Goal: Task Accomplishment & Management: Manage account settings

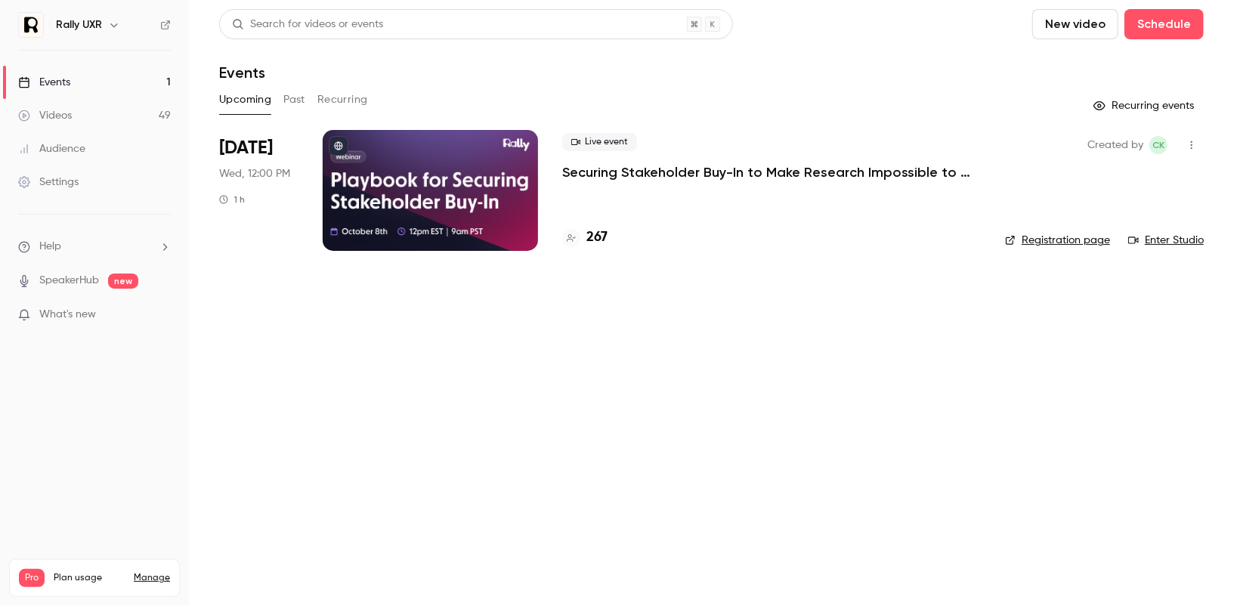
click at [115, 21] on icon "button" at bounding box center [114, 25] width 12 height 12
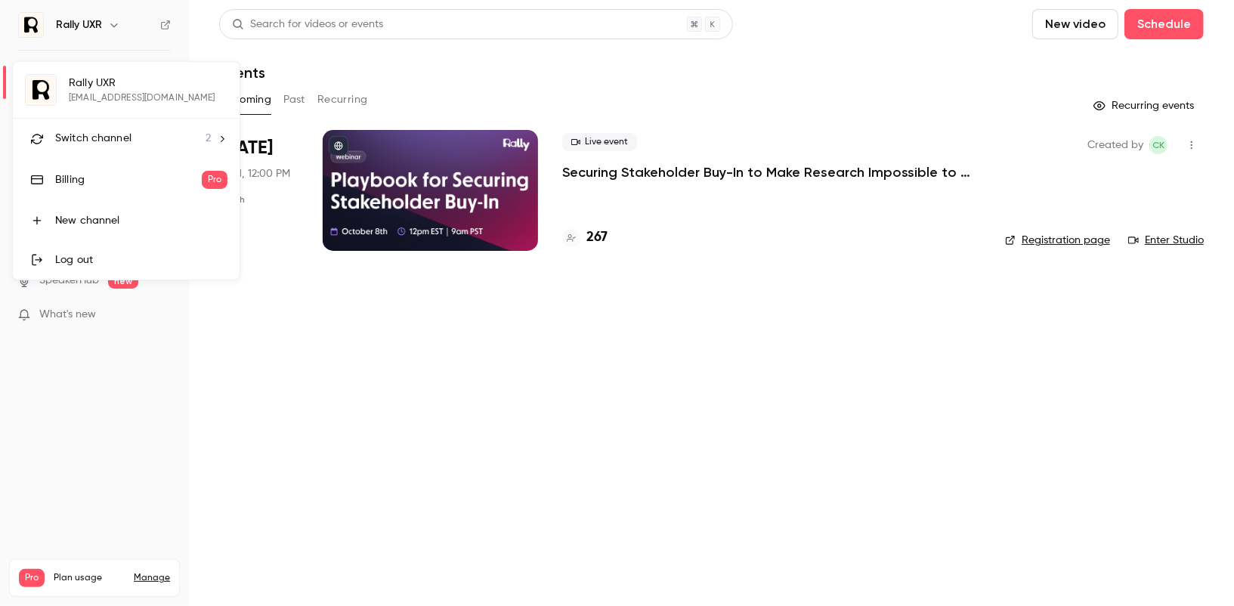
click at [121, 89] on div "Rally UXR [EMAIL_ADDRESS][DOMAIN_NAME] Switch channel 2 Billing Pro New channel…" at bounding box center [126, 171] width 227 height 218
click at [400, 359] on div at bounding box center [617, 303] width 1234 height 606
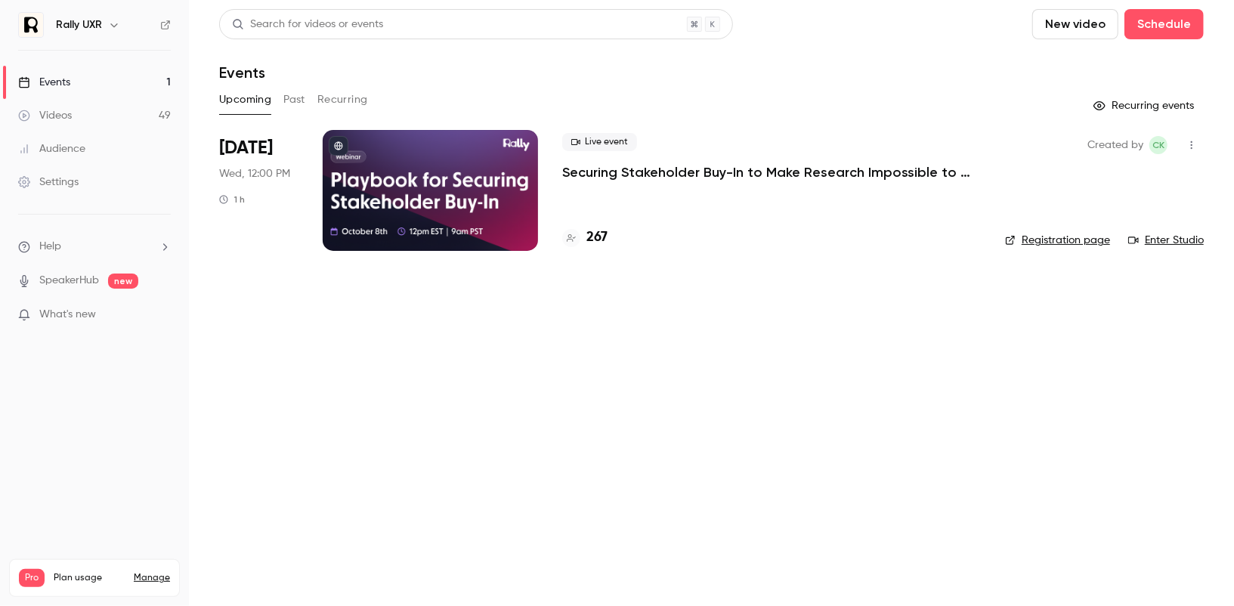
click at [294, 101] on button "Past" at bounding box center [294, 100] width 22 height 24
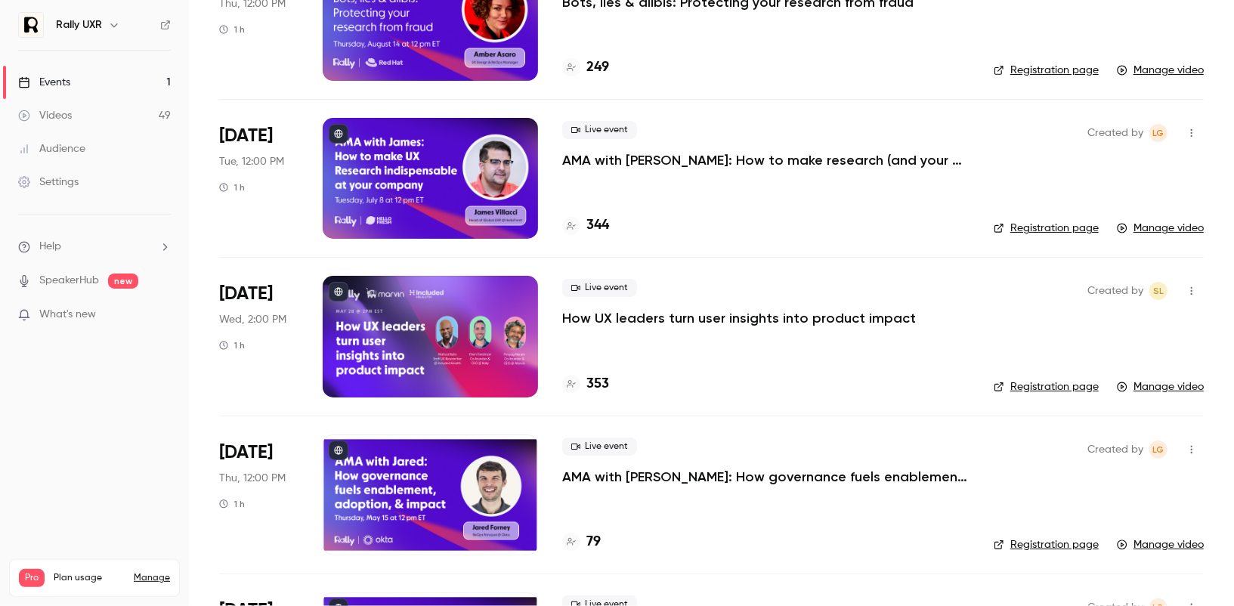
scroll to position [484, 0]
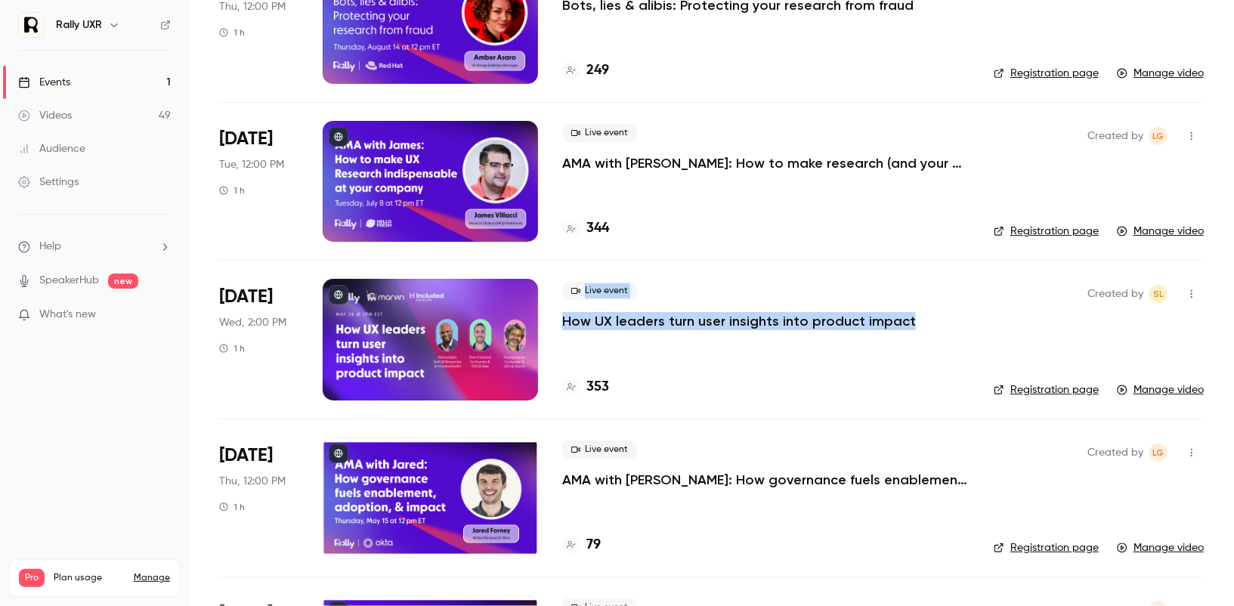
drag, startPoint x: 909, startPoint y: 322, endPoint x: 546, endPoint y: 318, distance: 362.9
click at [546, 318] on li "[DATE] Wed, 2:00 PM 1 h Live event How UX leaders turn user insights into produ…" at bounding box center [711, 339] width 985 height 158
click at [931, 342] on div "Live event How UX leaders turn user insights into product impact 353" at bounding box center [765, 339] width 407 height 121
drag, startPoint x: 909, startPoint y: 316, endPoint x: 550, endPoint y: 322, distance: 358.4
click at [550, 322] on li "[DATE] Wed, 2:00 PM 1 h Live event How UX leaders turn user insights into produ…" at bounding box center [711, 339] width 985 height 158
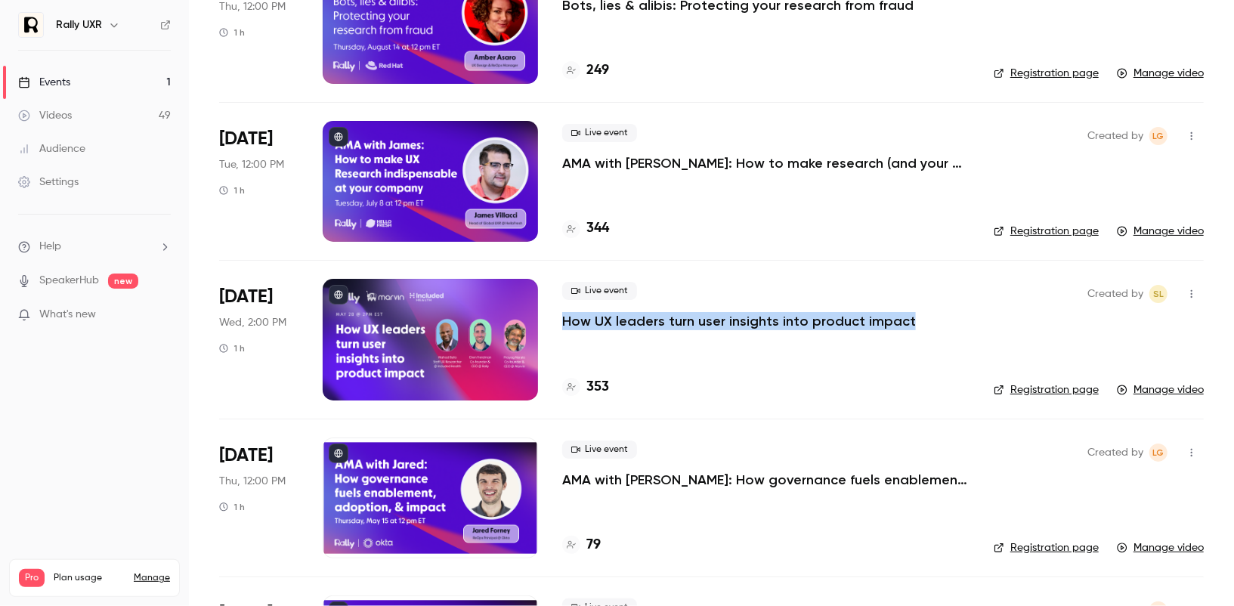
copy p "How UX leaders turn user insights into product impact"
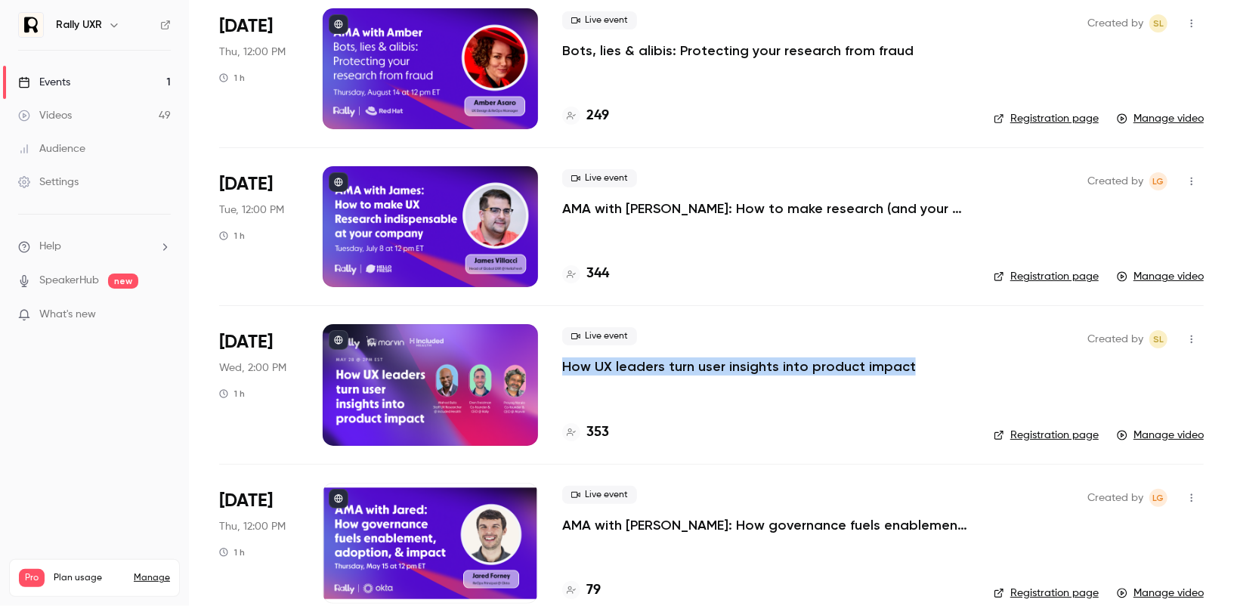
scroll to position [423, 0]
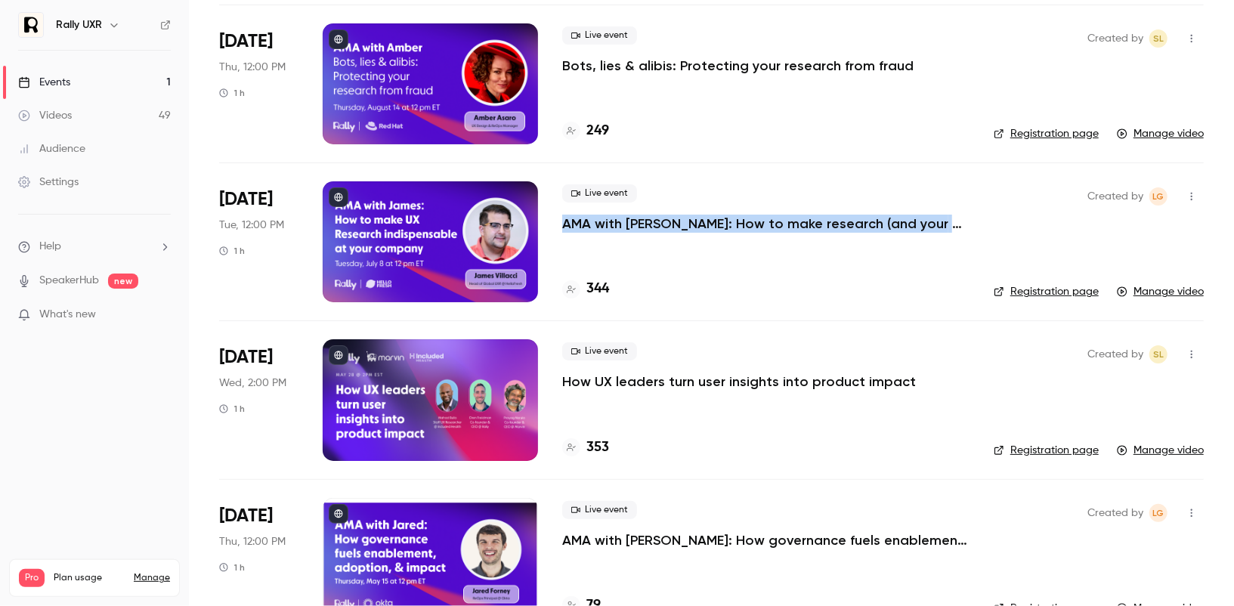
copy p "AMA with [PERSON_NAME]: How to make research (and your research team) indispens…"
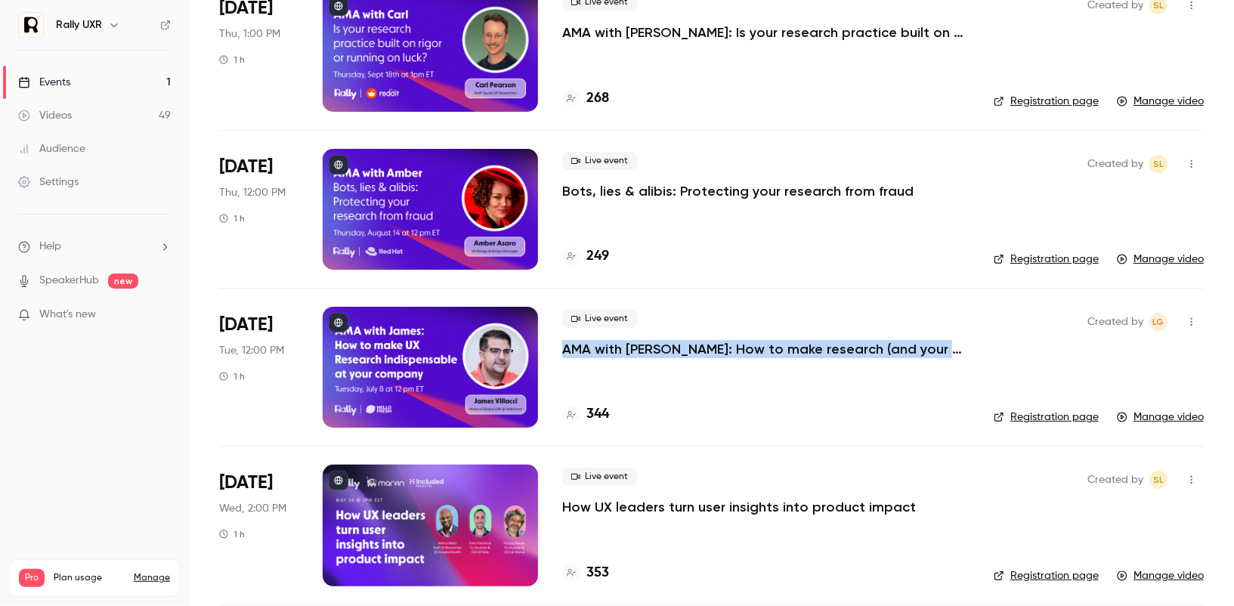
scroll to position [293, 0]
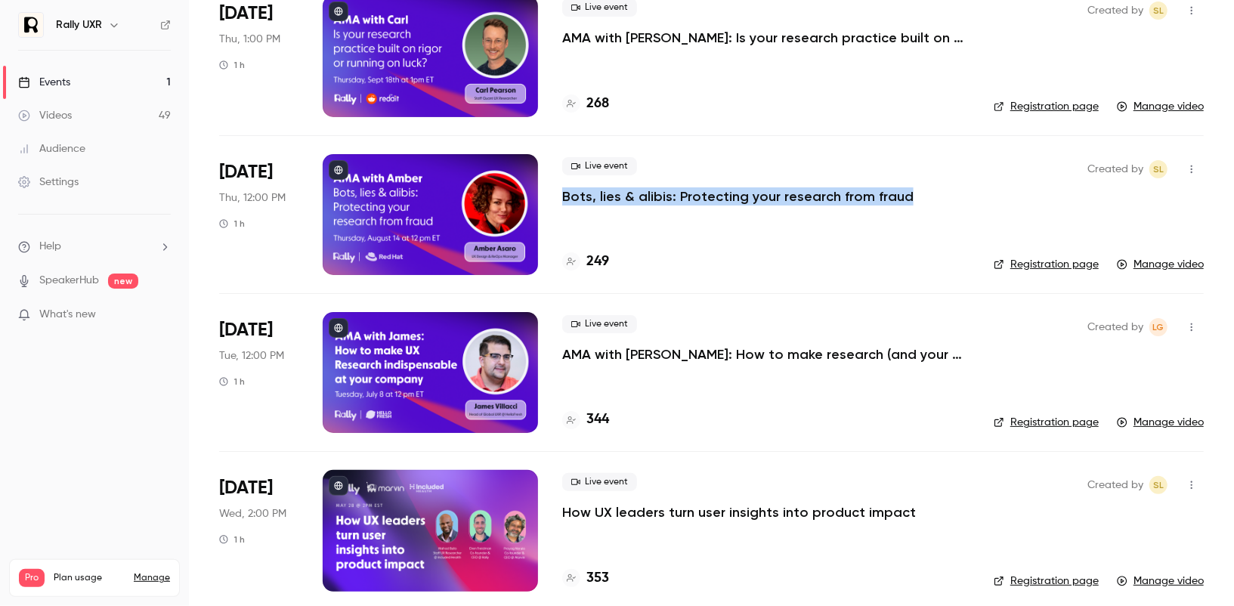
copy p "Bots, lies & alibis: Protecting your research from fraud"
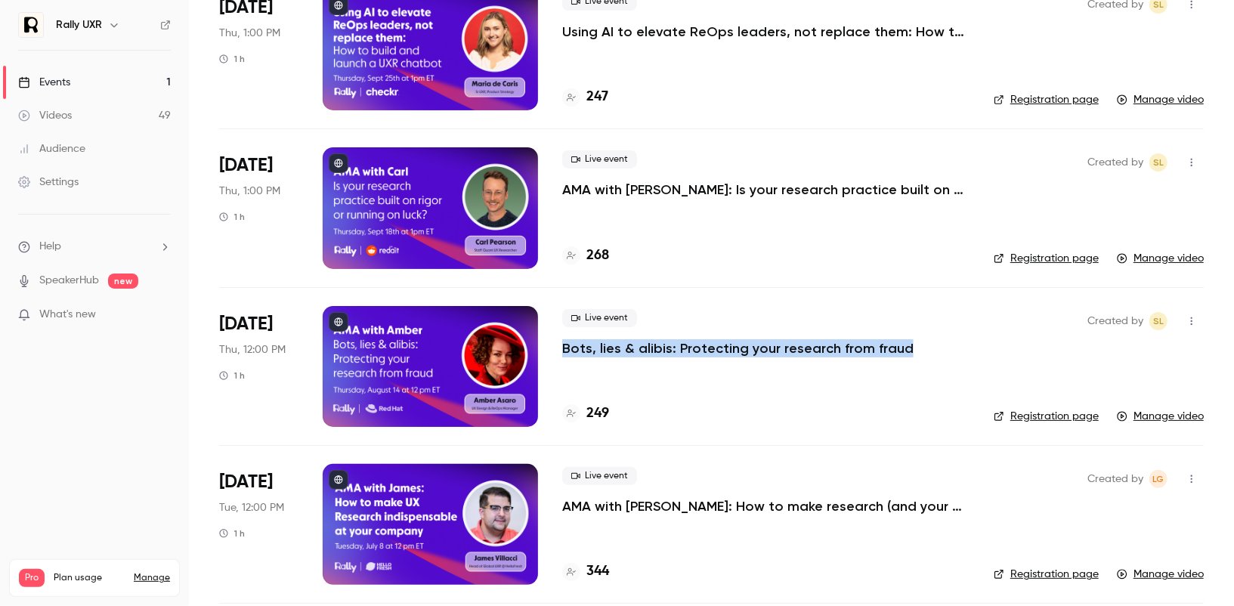
scroll to position [139, 0]
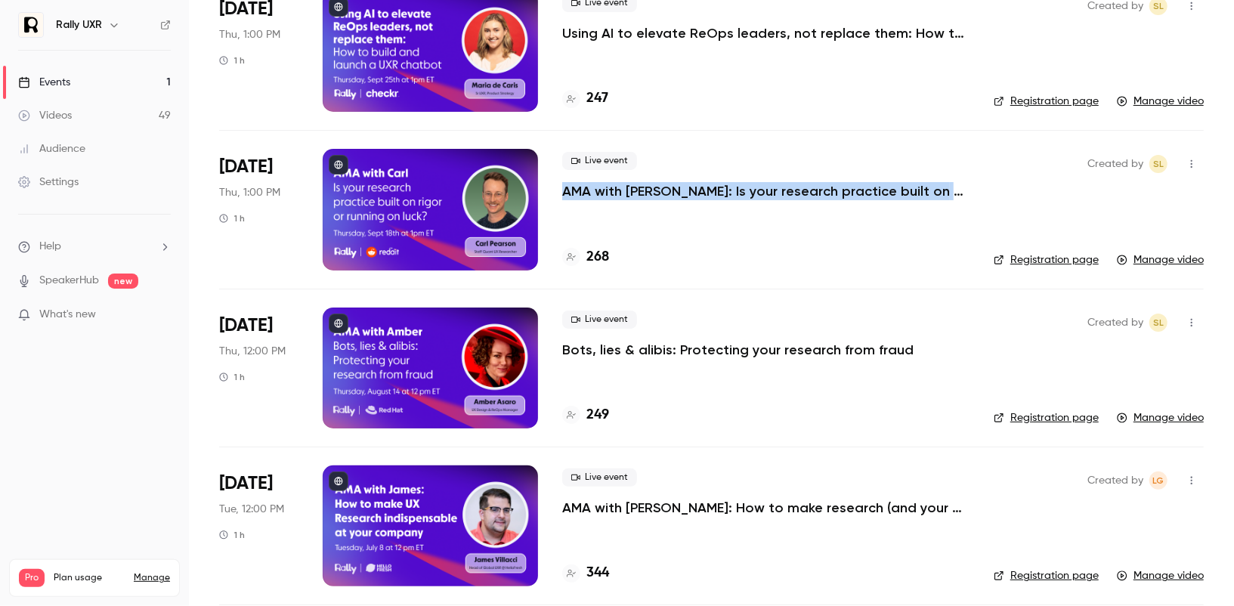
copy p "AMA with [PERSON_NAME]: Is your research practice built on rigor or running on …"
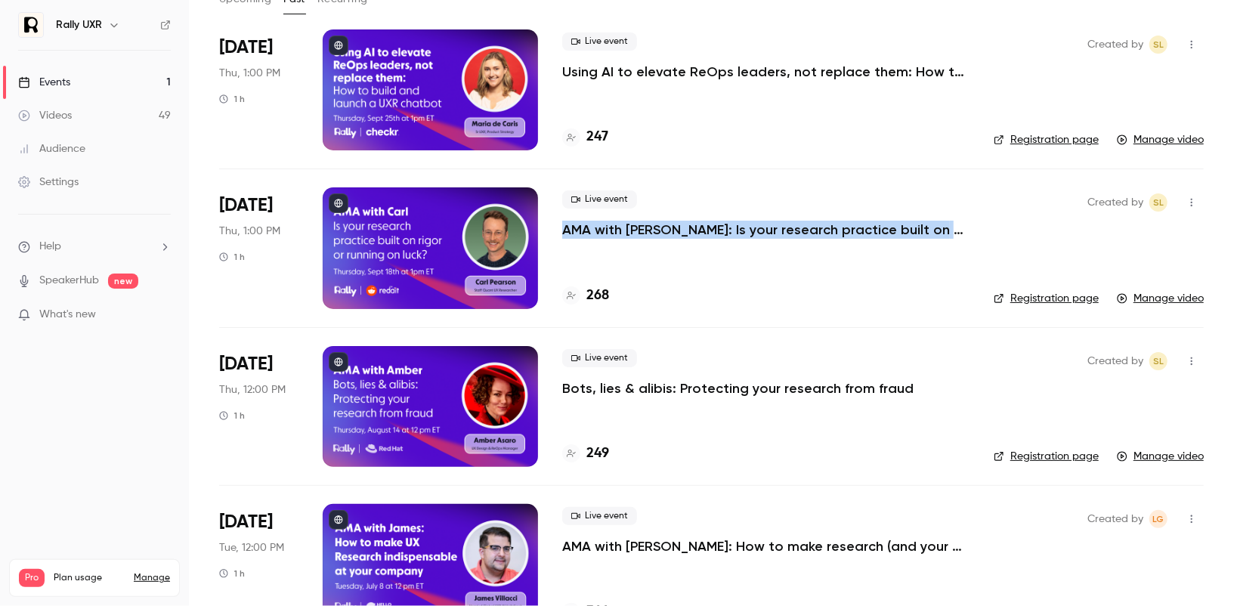
scroll to position [93, 0]
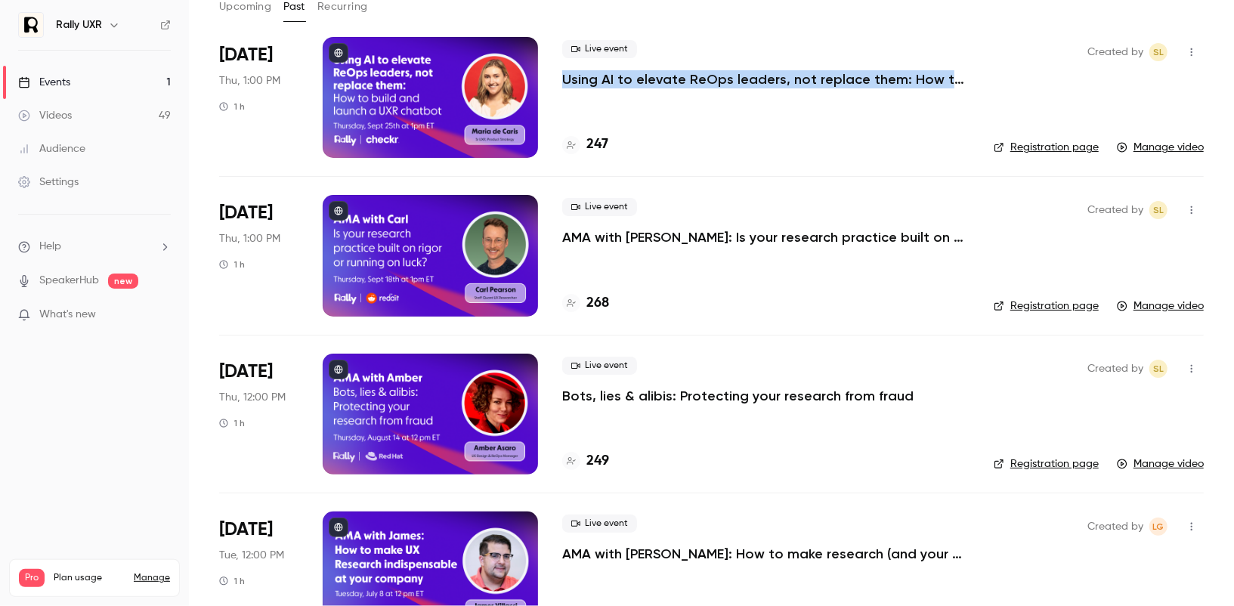
copy p "Using AI to elevate ReOps leaders, not replace them: How to build and launch a …"
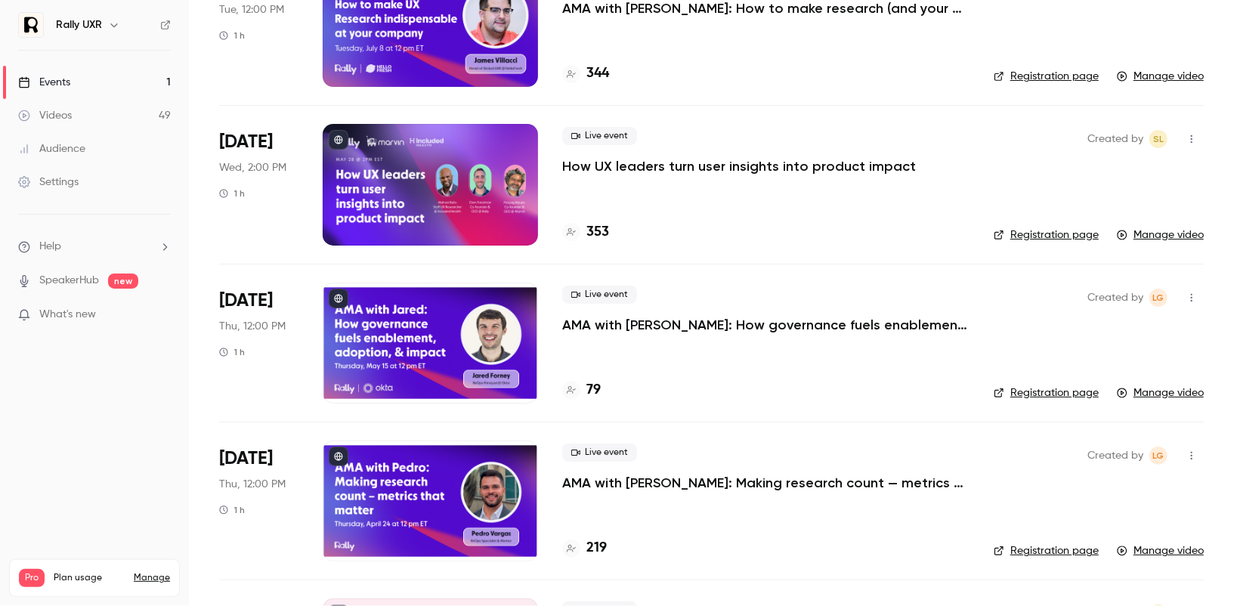
scroll to position [638, 0]
click at [497, 213] on div at bounding box center [430, 185] width 215 height 121
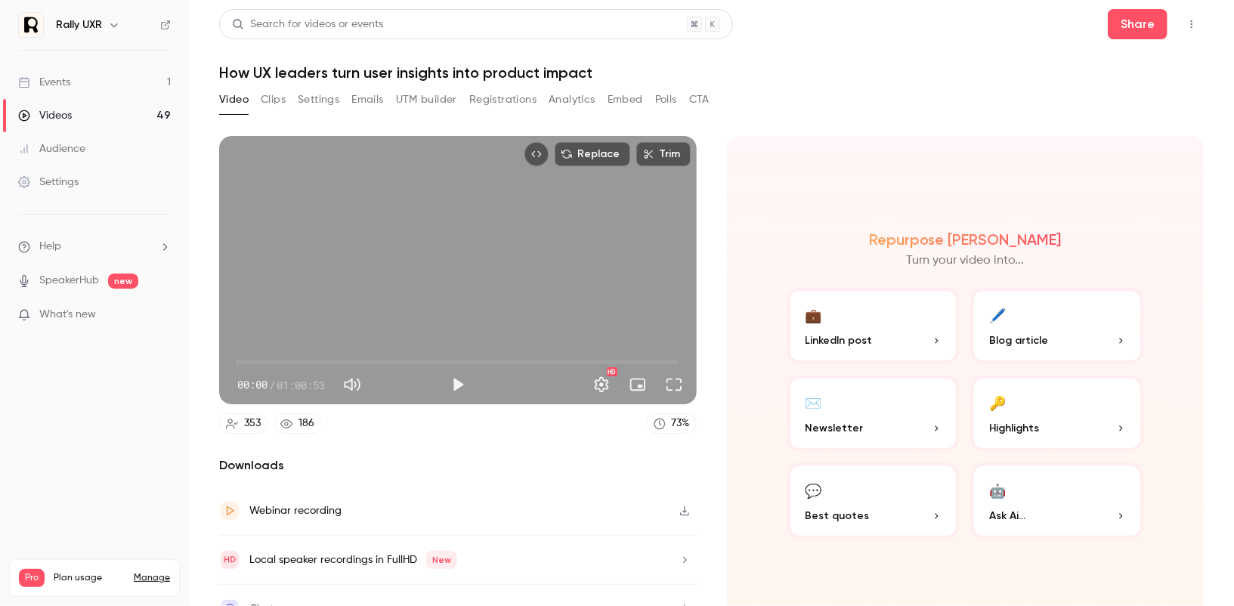
click at [556, 104] on button "Analytics" at bounding box center [572, 100] width 47 height 24
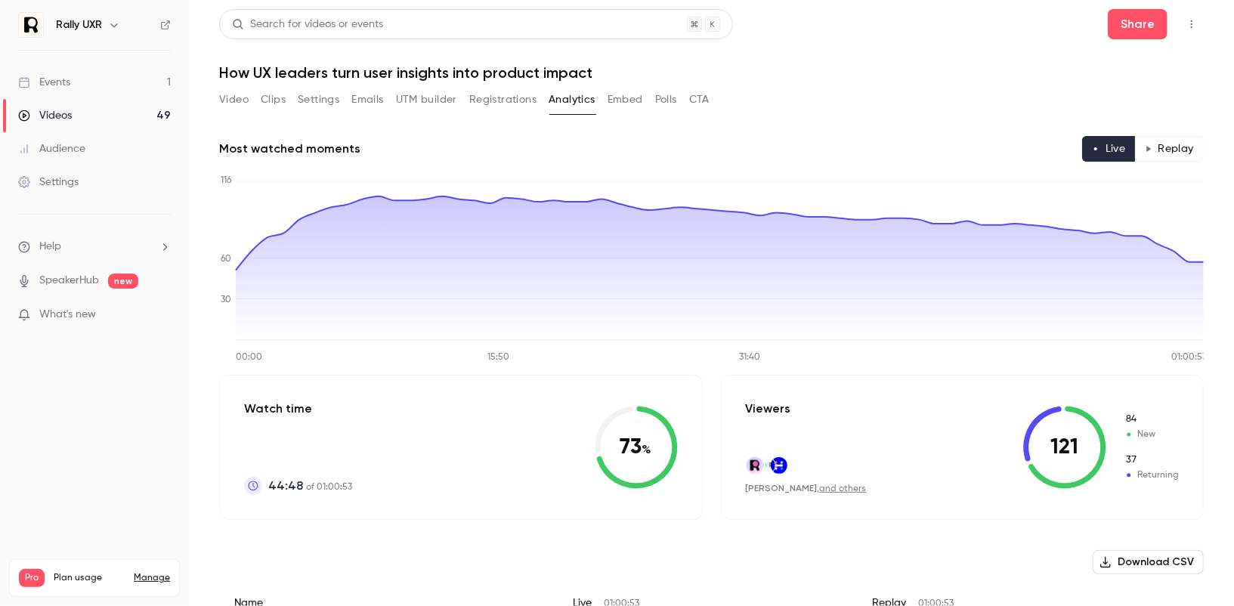
scroll to position [1, 0]
click at [491, 102] on button "Registrations" at bounding box center [502, 99] width 67 height 24
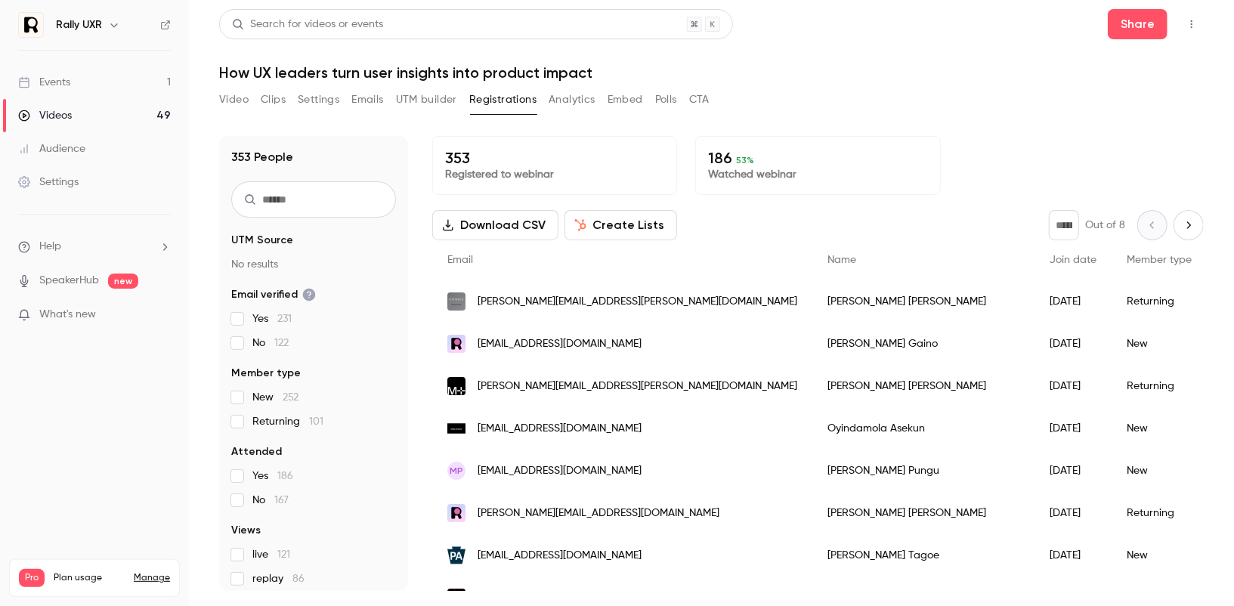
scroll to position [61, 0]
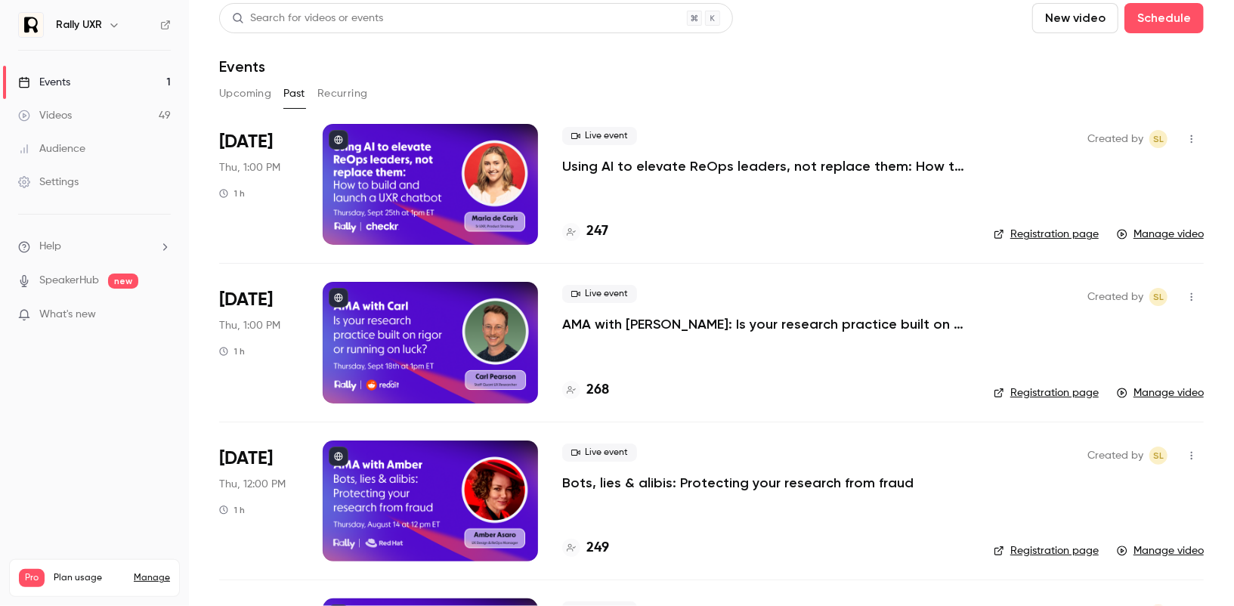
scroll to position [1, 0]
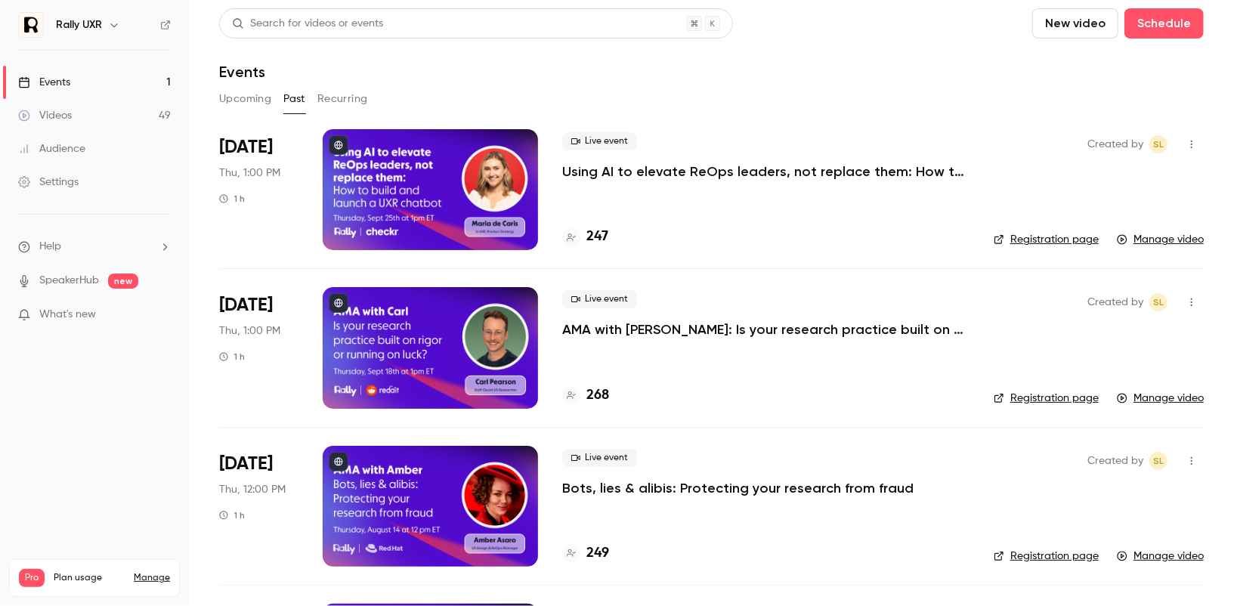
click at [626, 167] on p "Using AI to elevate ReOps leaders, not replace them: How to build and launch a …" at bounding box center [765, 172] width 407 height 18
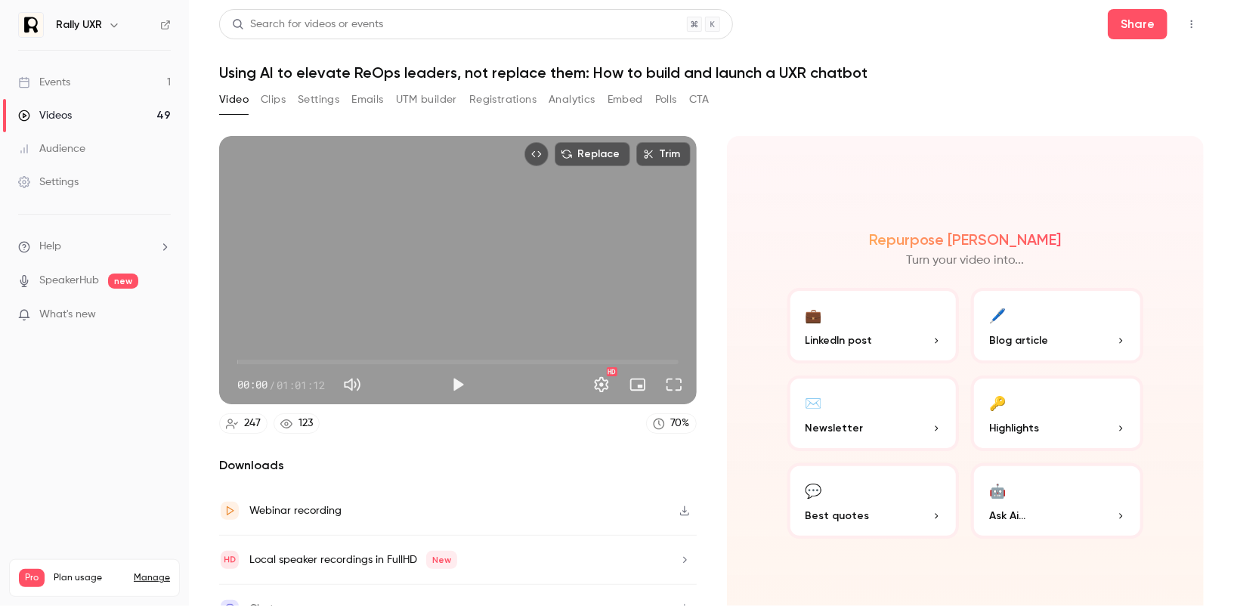
click at [488, 102] on button "Registrations" at bounding box center [502, 100] width 67 height 24
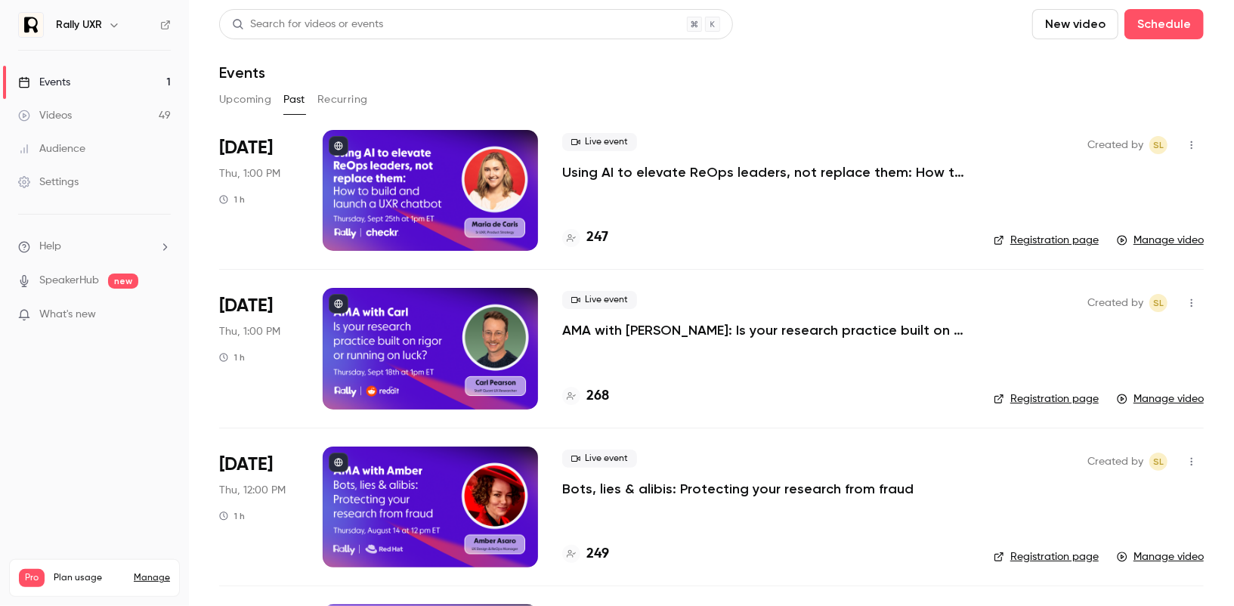
click at [452, 323] on div at bounding box center [430, 348] width 215 height 121
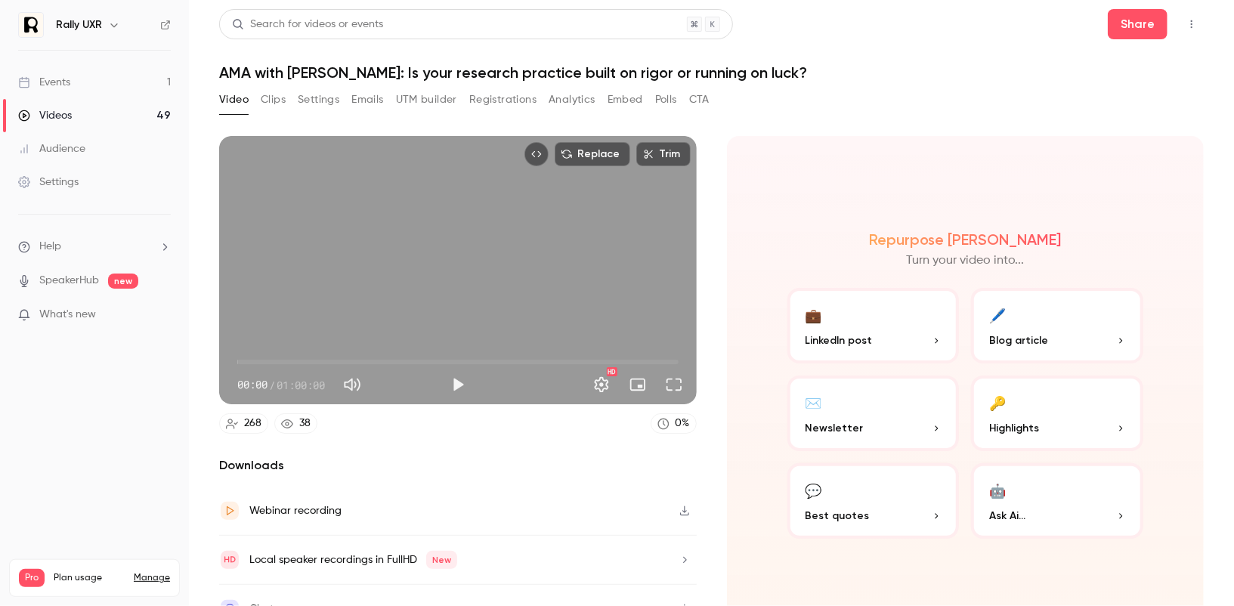
click at [495, 98] on button "Registrations" at bounding box center [502, 100] width 67 height 24
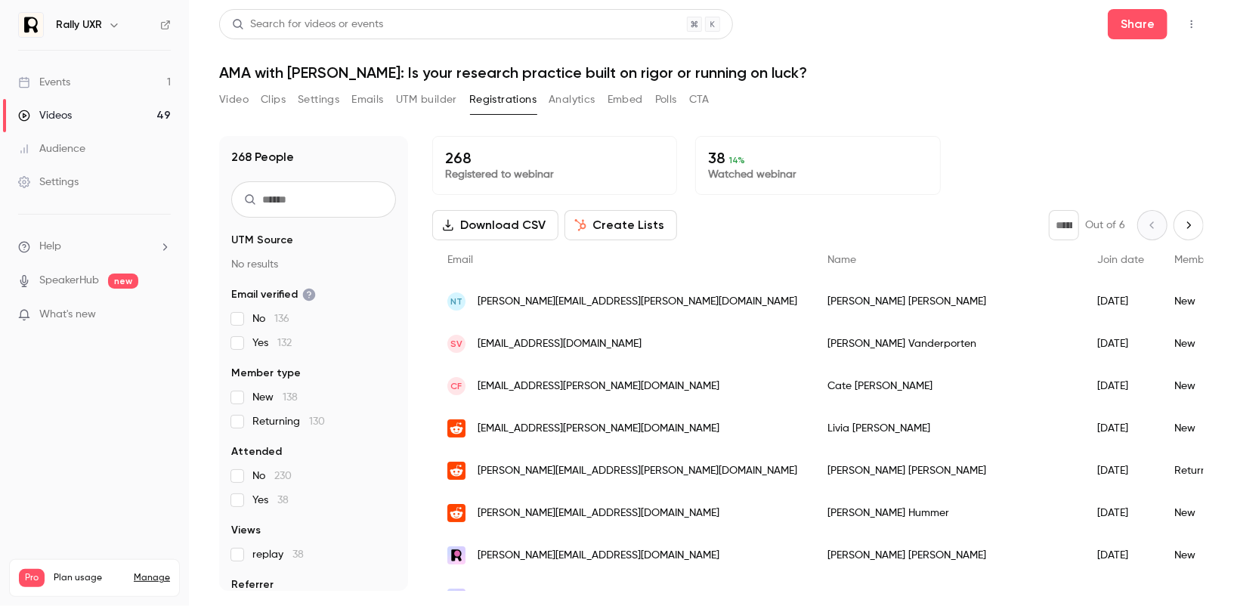
scroll to position [31, 0]
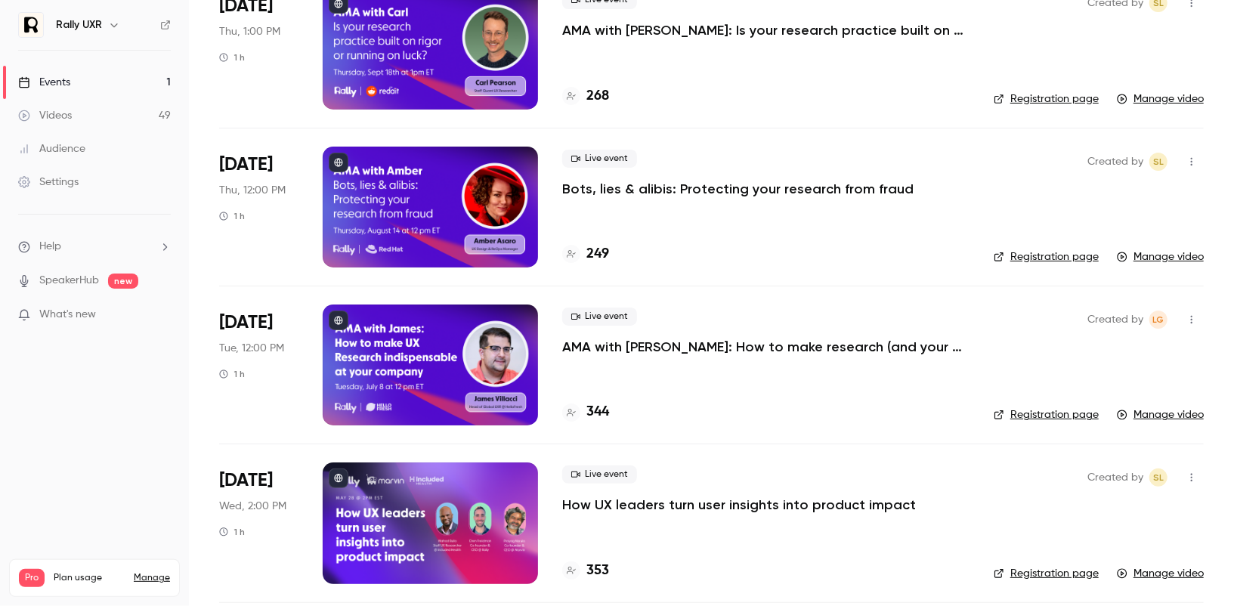
scroll to position [307, 0]
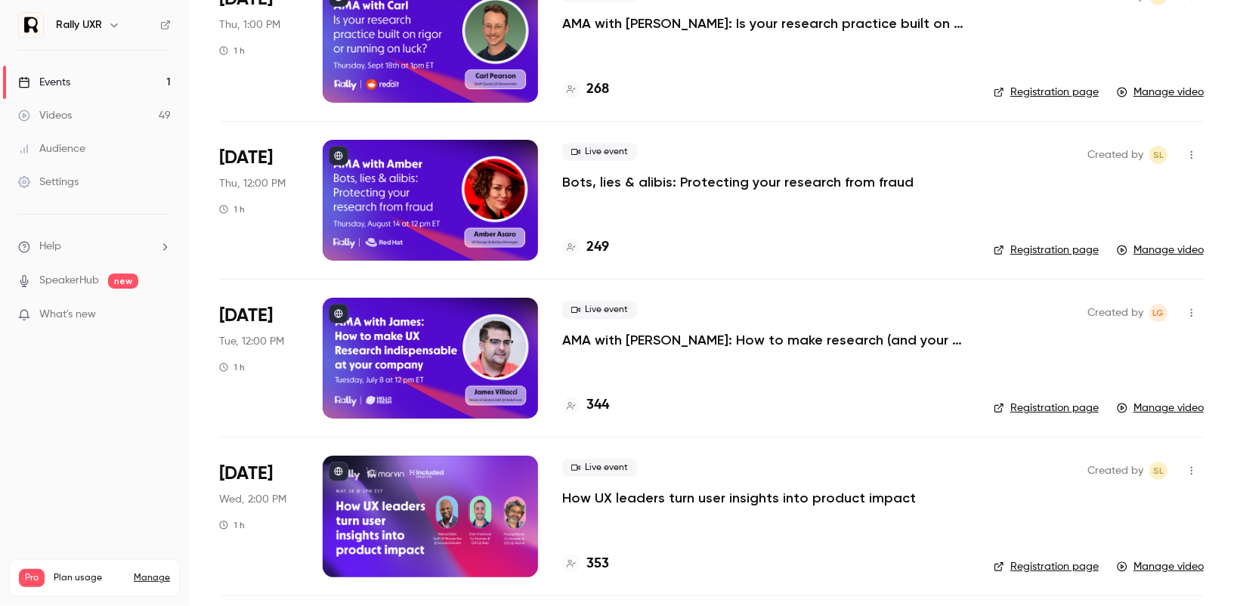
click at [640, 182] on p "Bots, lies & alibis: Protecting your research from fraud" at bounding box center [738, 182] width 352 height 18
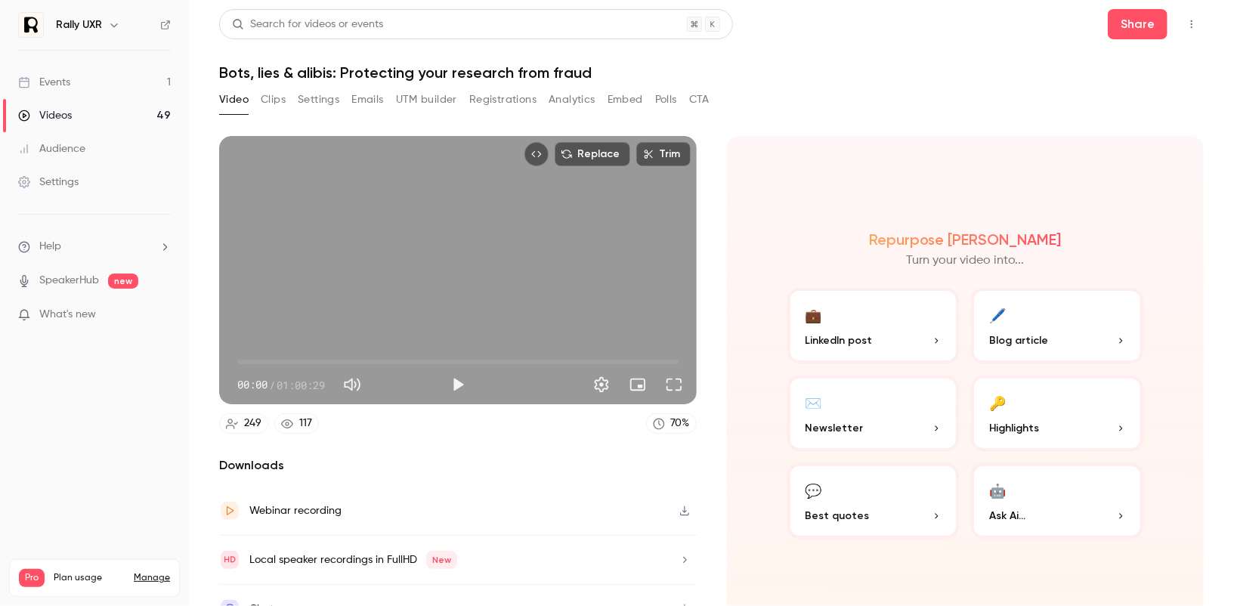
click at [504, 97] on button "Registrations" at bounding box center [502, 100] width 67 height 24
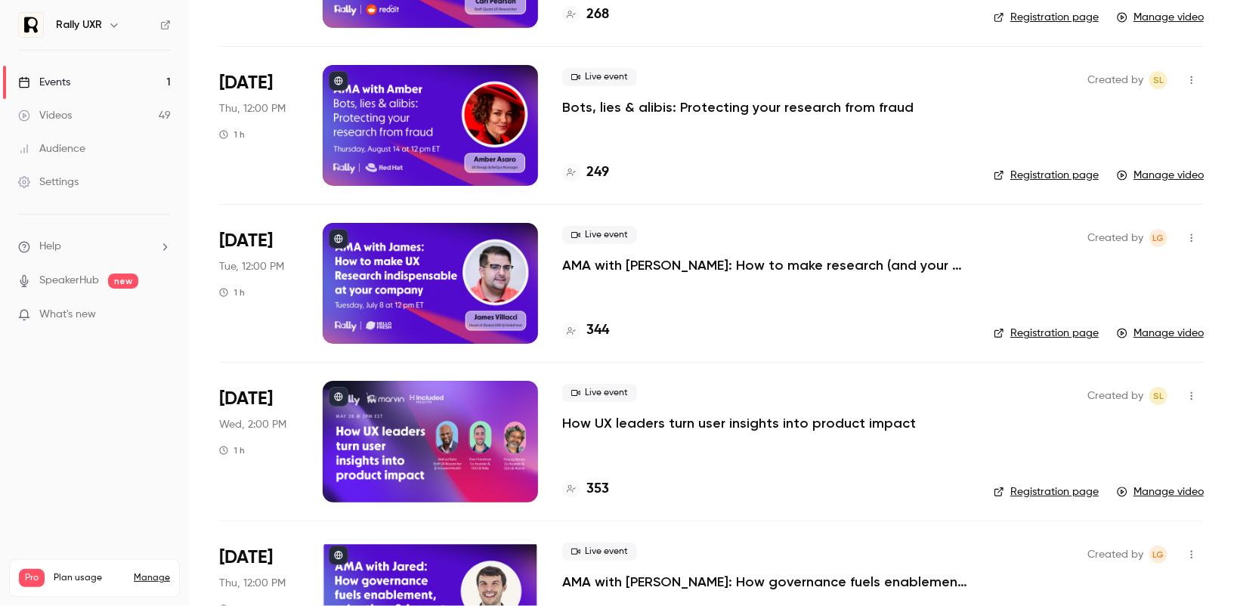
scroll to position [383, 0]
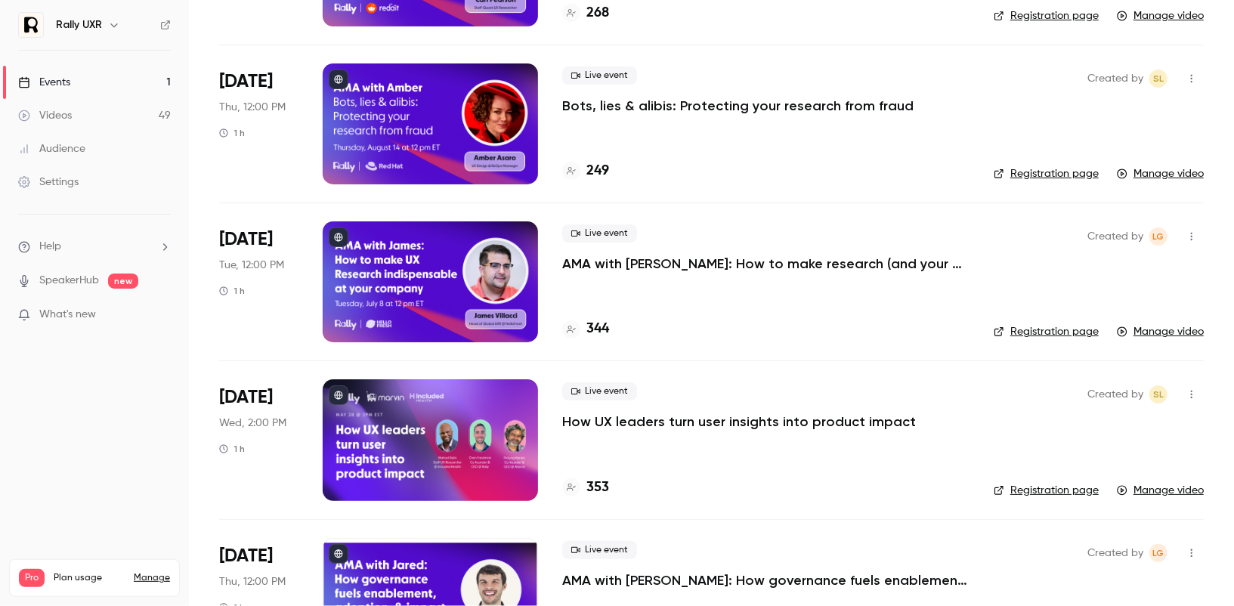
click at [456, 280] on div at bounding box center [430, 281] width 215 height 121
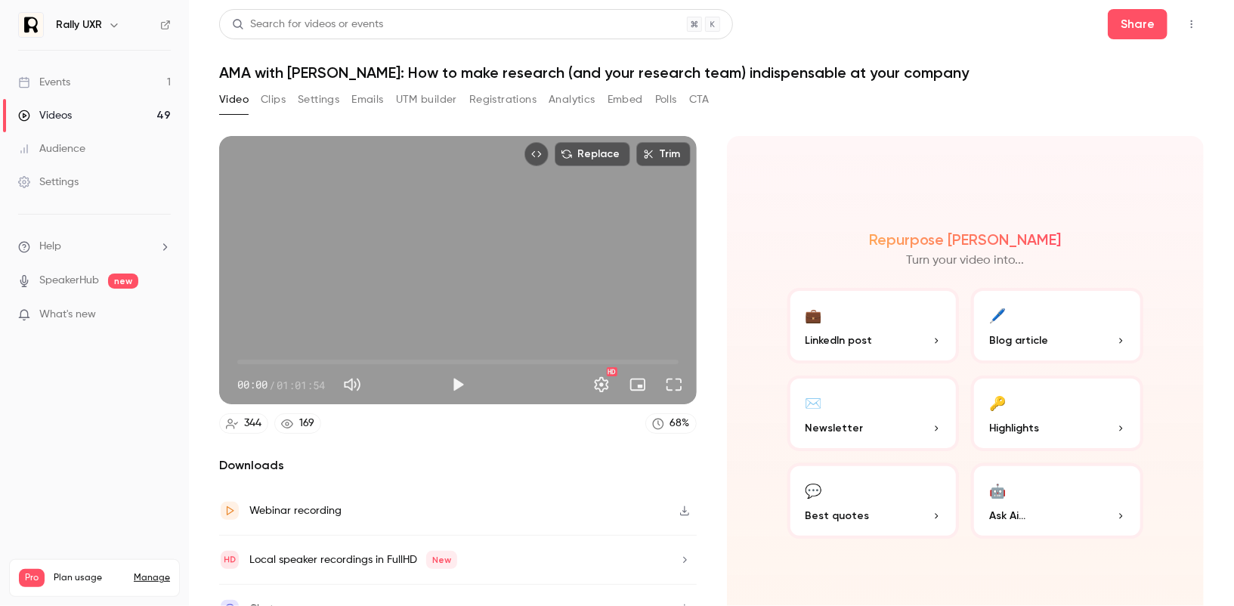
click at [505, 110] on button "Registrations" at bounding box center [502, 100] width 67 height 24
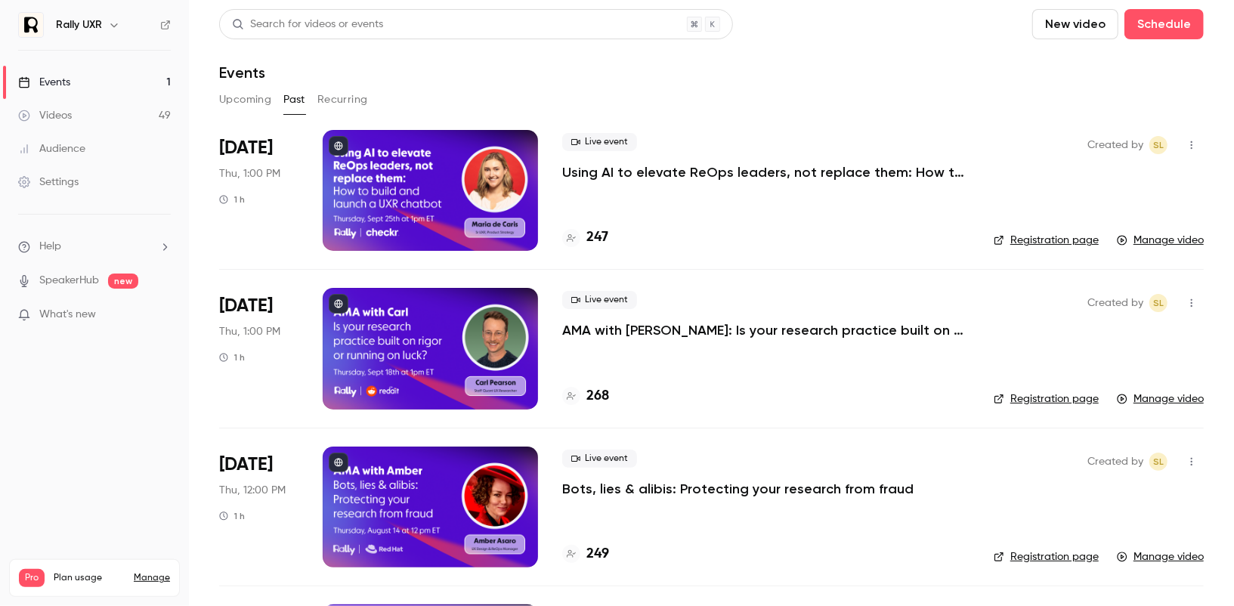
click at [602, 177] on p "Using AI to elevate ReOps leaders, not replace them: How to build and launch a …" at bounding box center [765, 172] width 407 height 18
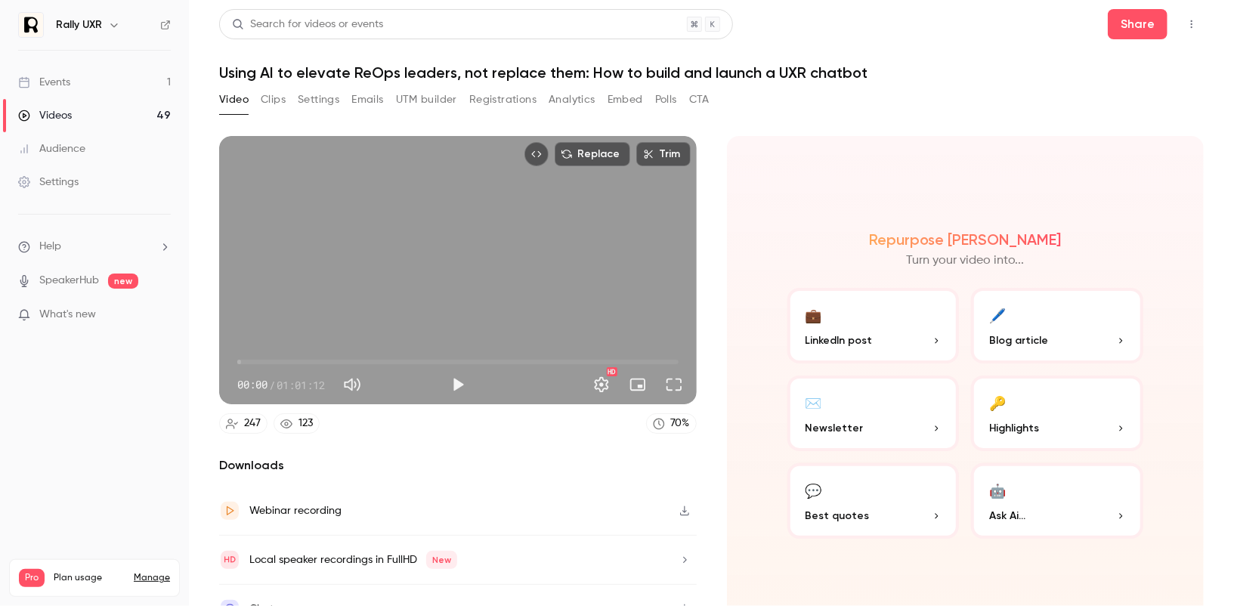
click at [515, 98] on button "Registrations" at bounding box center [502, 100] width 67 height 24
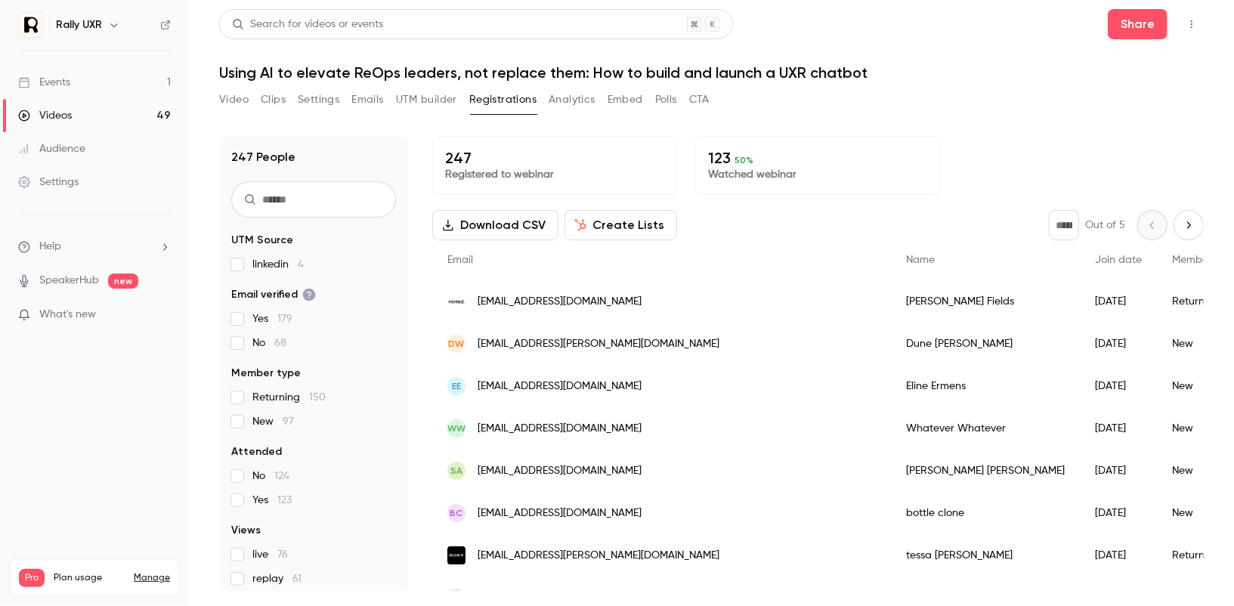
click at [610, 230] on button "Create Lists" at bounding box center [621, 225] width 113 height 30
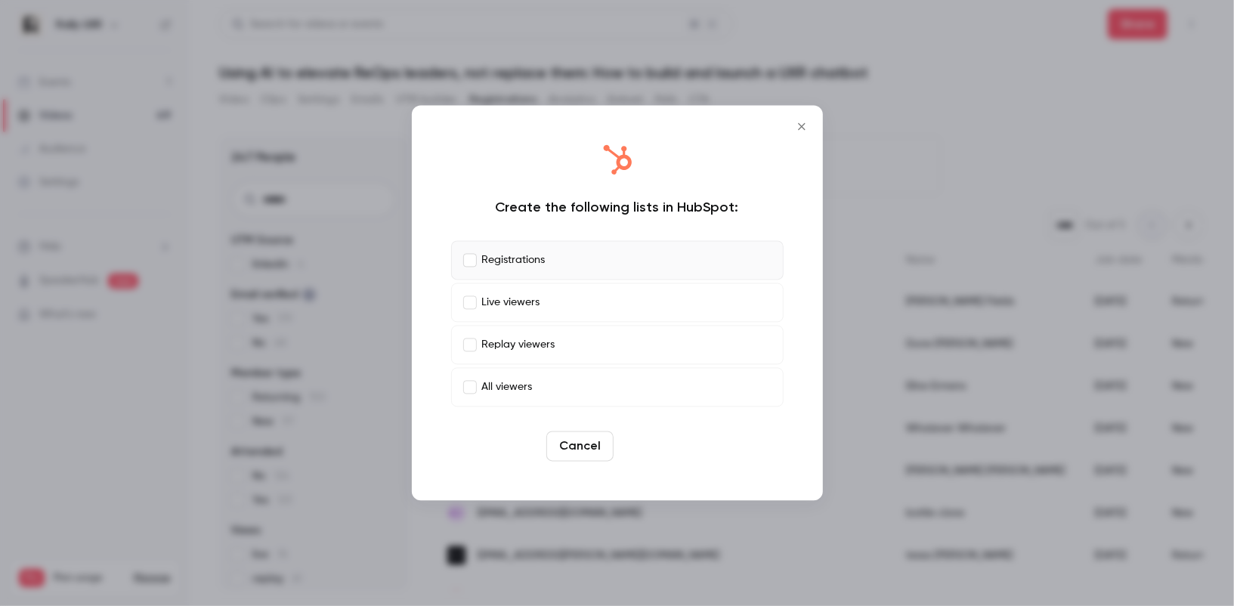
click at [652, 450] on button "Create" at bounding box center [654, 447] width 68 height 30
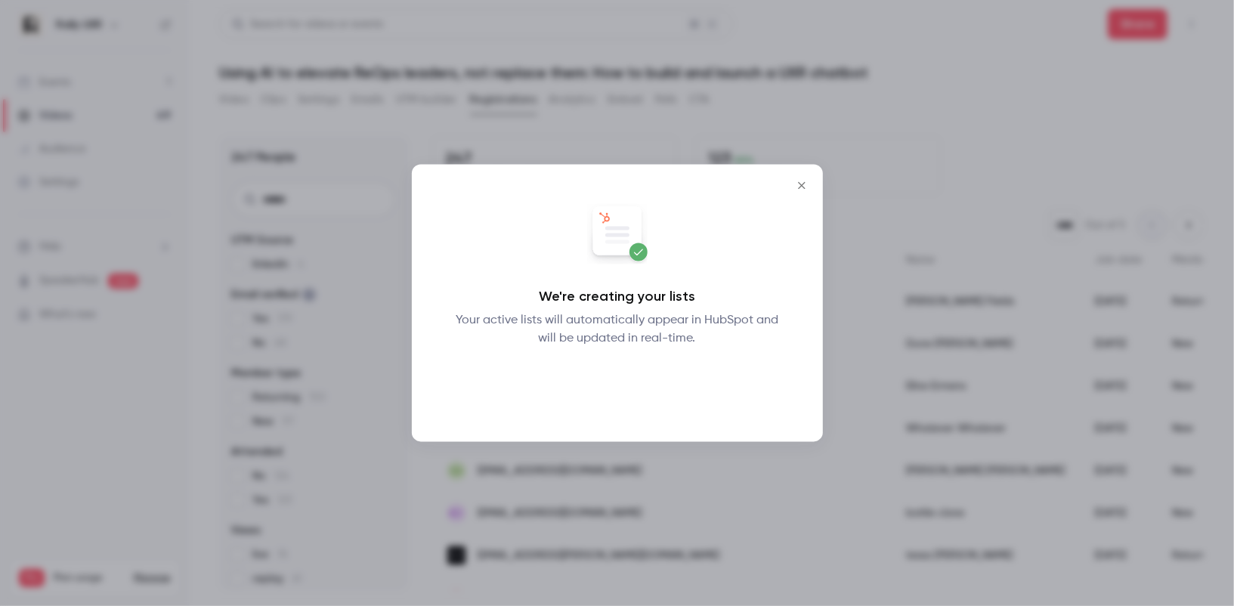
click at [627, 392] on button "Okay" at bounding box center [617, 388] width 55 height 30
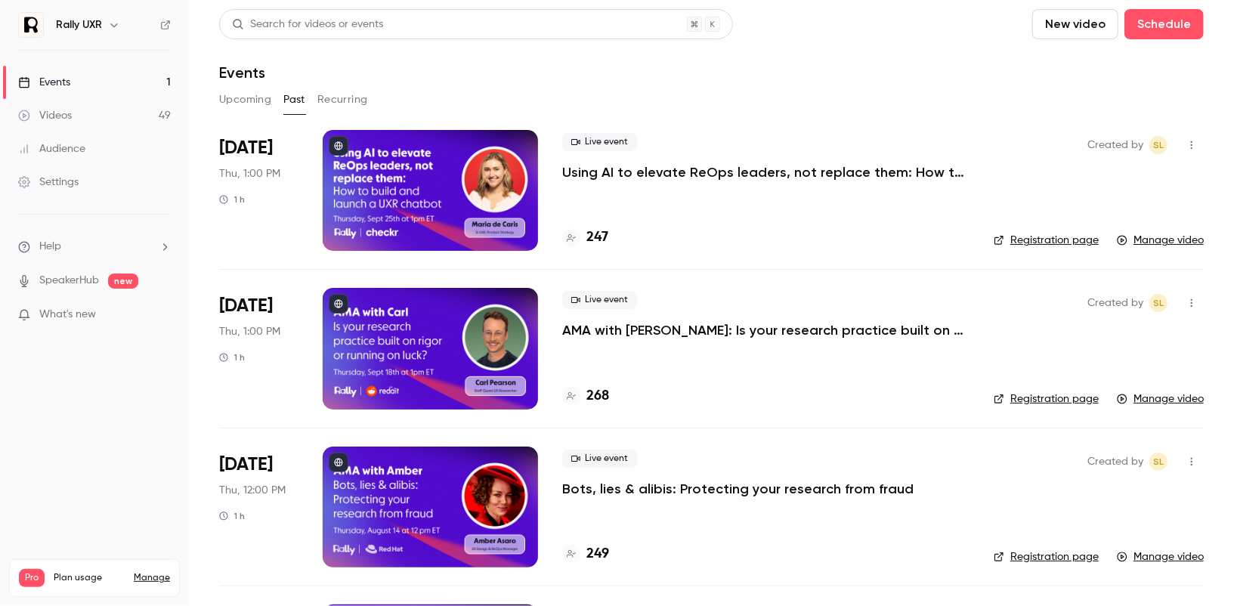
click at [595, 339] on div "Live event AMA with [PERSON_NAME]: Is your research practice built on rigor or …" at bounding box center [765, 348] width 407 height 121
click at [595, 334] on p "AMA with [PERSON_NAME]: Is your research practice built on rigor or running on …" at bounding box center [765, 330] width 407 height 18
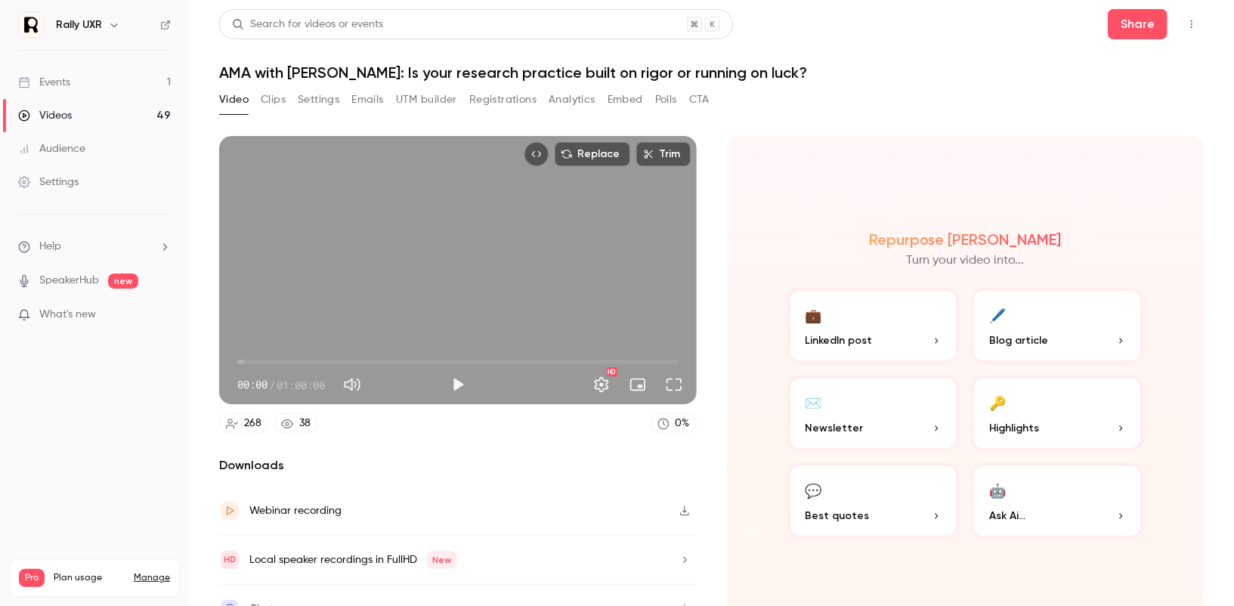
click at [500, 95] on button "Registrations" at bounding box center [502, 100] width 67 height 24
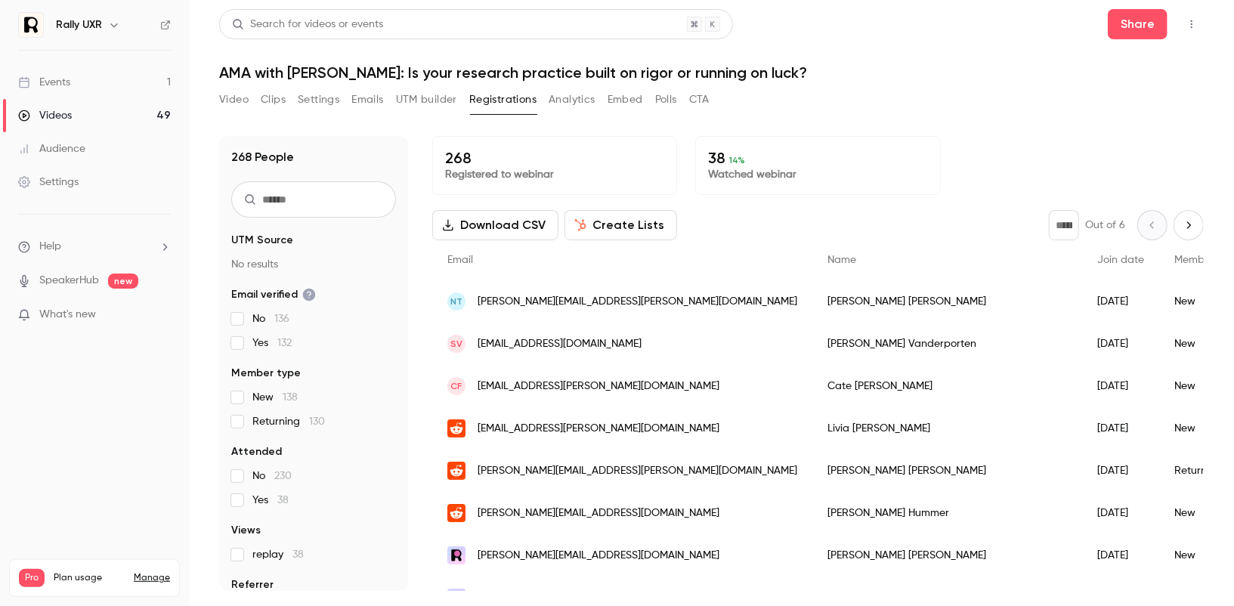
click at [601, 222] on button "Create Lists" at bounding box center [621, 225] width 113 height 30
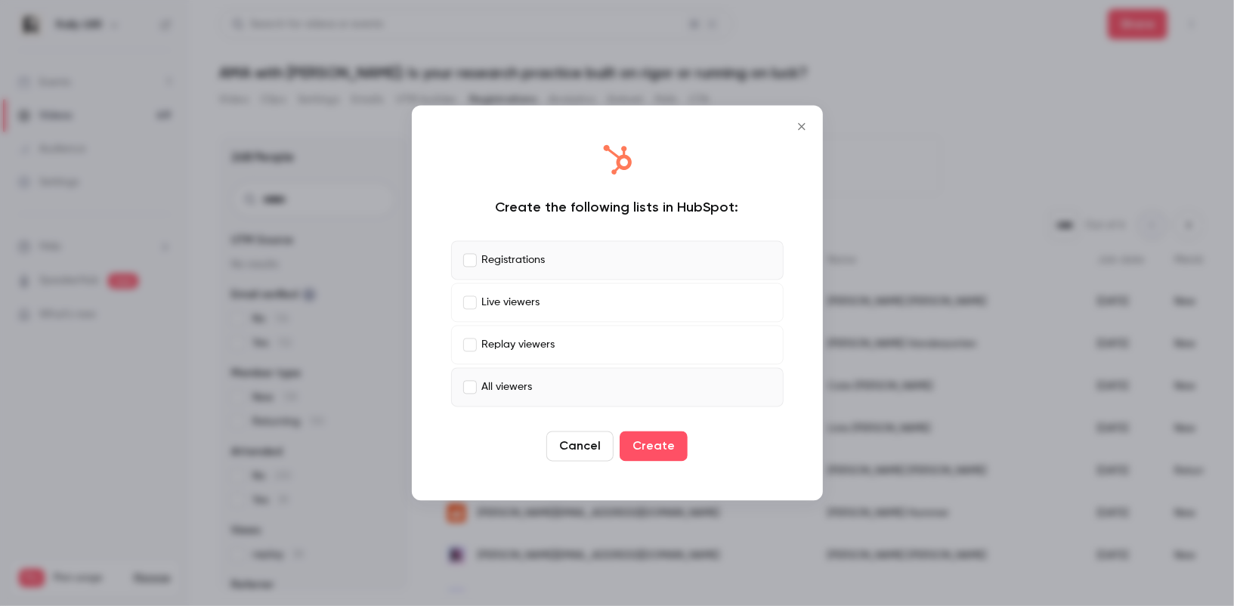
click at [468, 394] on label "All viewers" at bounding box center [617, 387] width 333 height 39
click at [660, 450] on button "Create" at bounding box center [654, 447] width 68 height 30
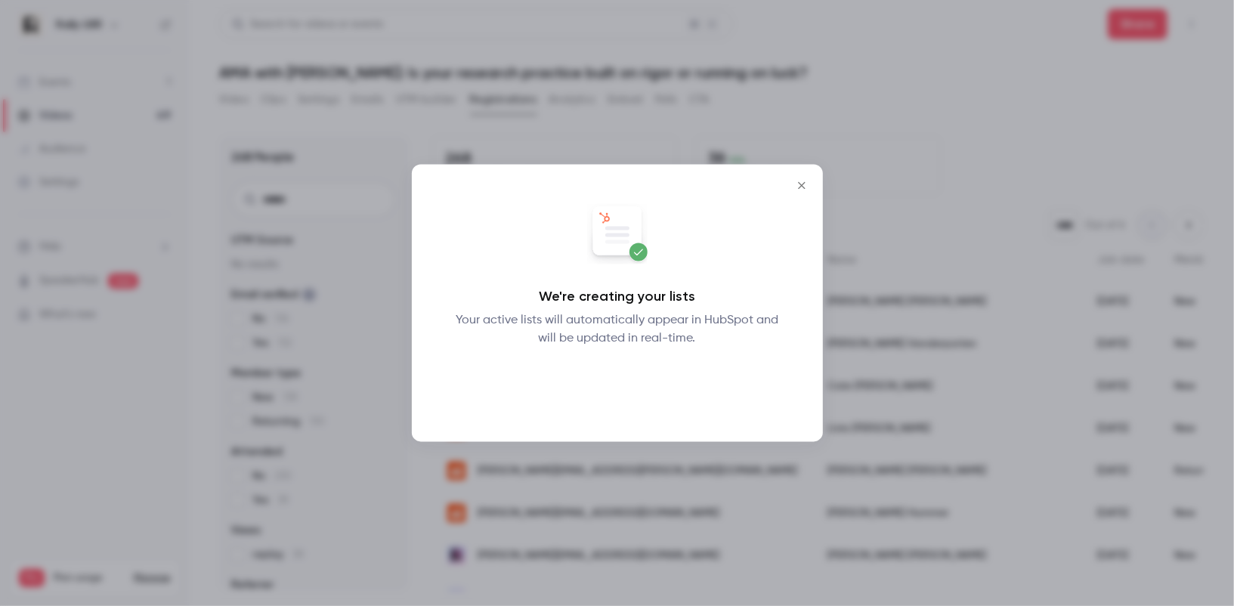
click at [612, 389] on button "Okay" at bounding box center [617, 388] width 55 height 30
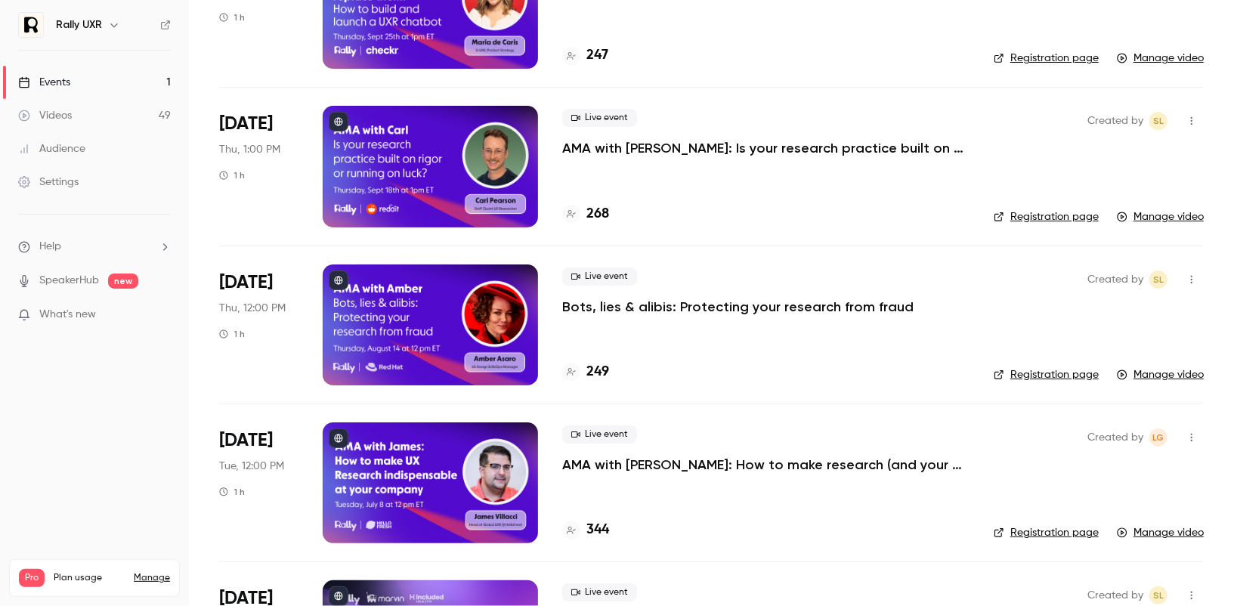
scroll to position [182, 0]
click at [626, 304] on p "Bots, lies & alibis: Protecting your research from fraud" at bounding box center [738, 307] width 352 height 18
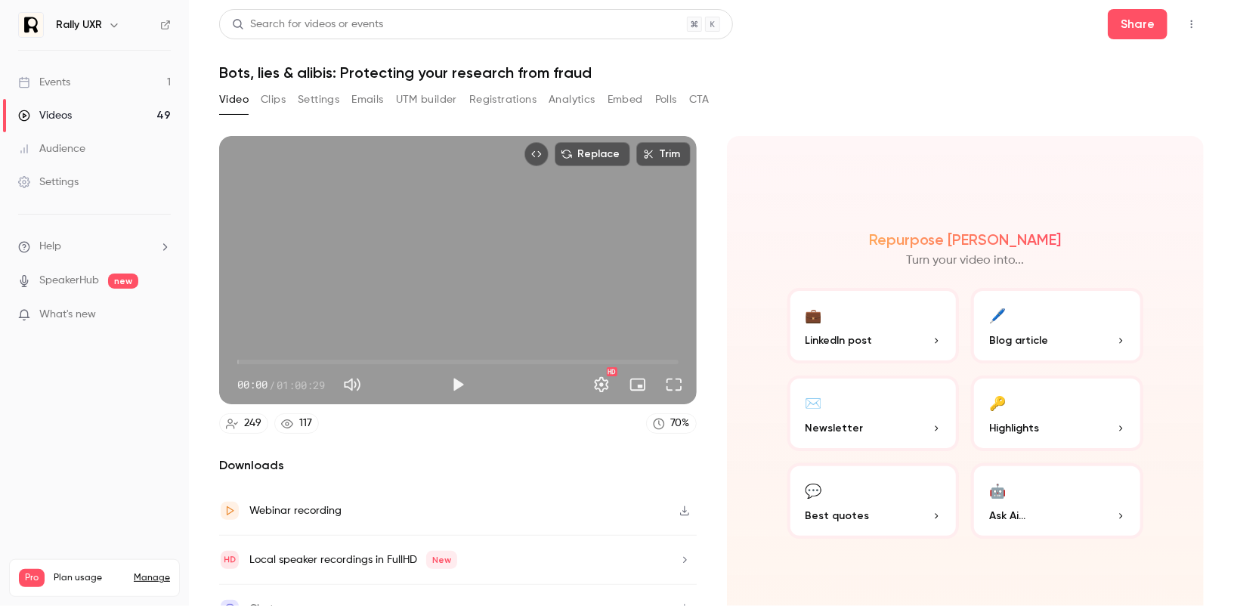
click at [508, 98] on button "Registrations" at bounding box center [502, 100] width 67 height 24
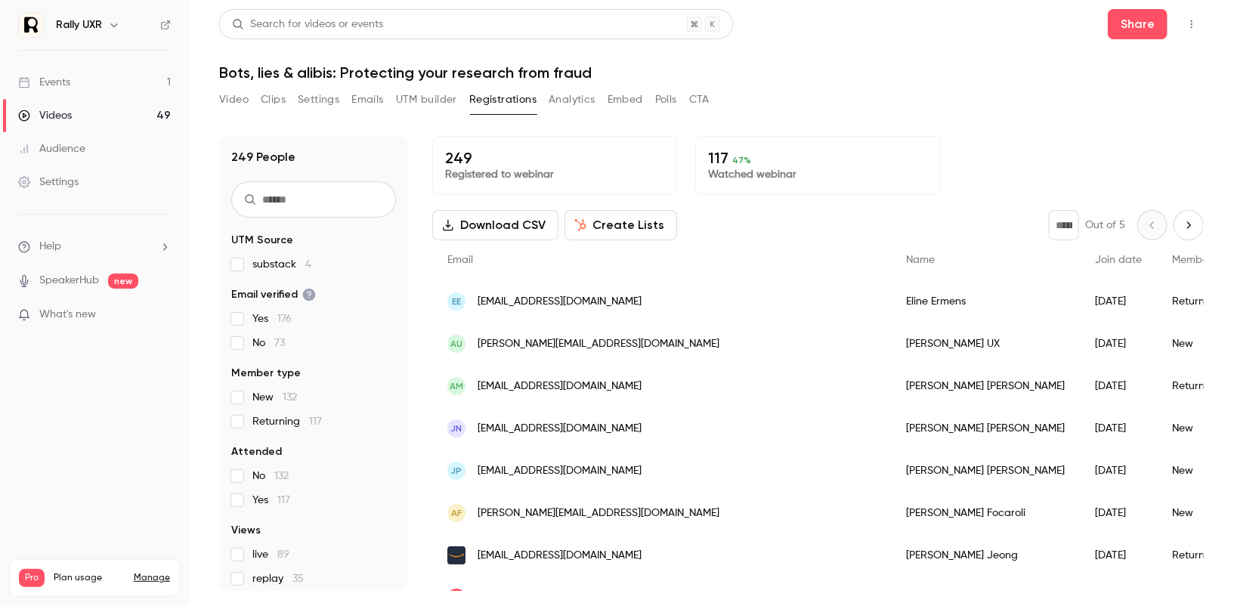
click at [624, 225] on button "Create Lists" at bounding box center [621, 225] width 113 height 30
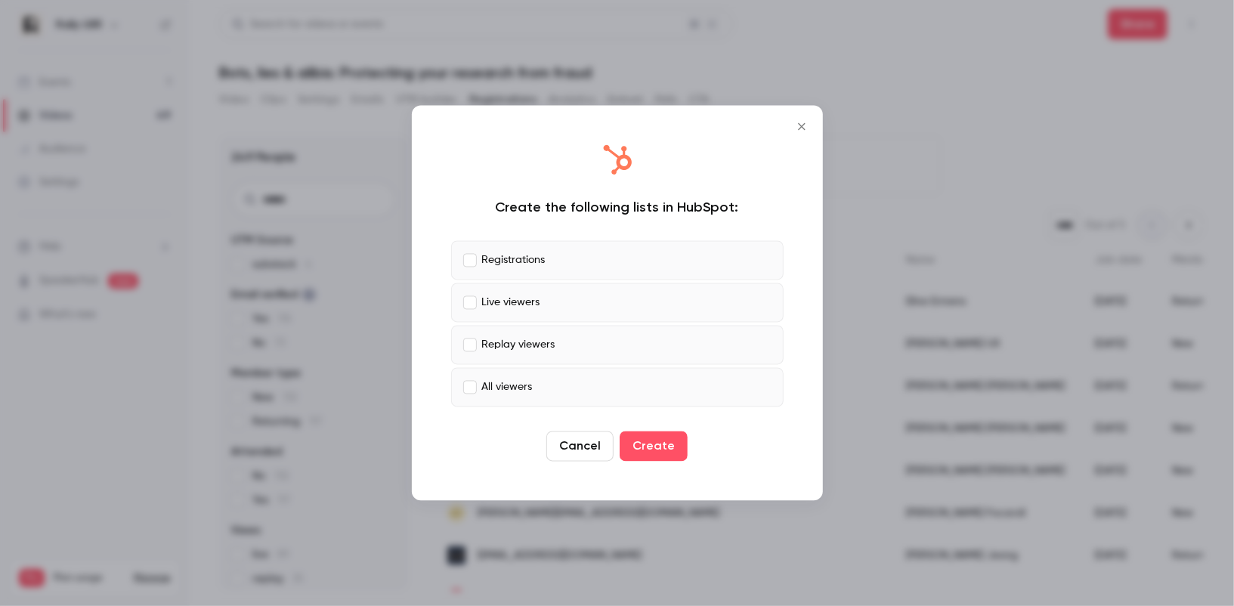
click at [479, 302] on label "Live viewers" at bounding box center [617, 302] width 333 height 39
click at [480, 345] on label "Replay viewers" at bounding box center [617, 345] width 333 height 39
click at [490, 394] on p "All viewers" at bounding box center [507, 387] width 51 height 16
click at [669, 448] on button "Create" at bounding box center [654, 447] width 68 height 30
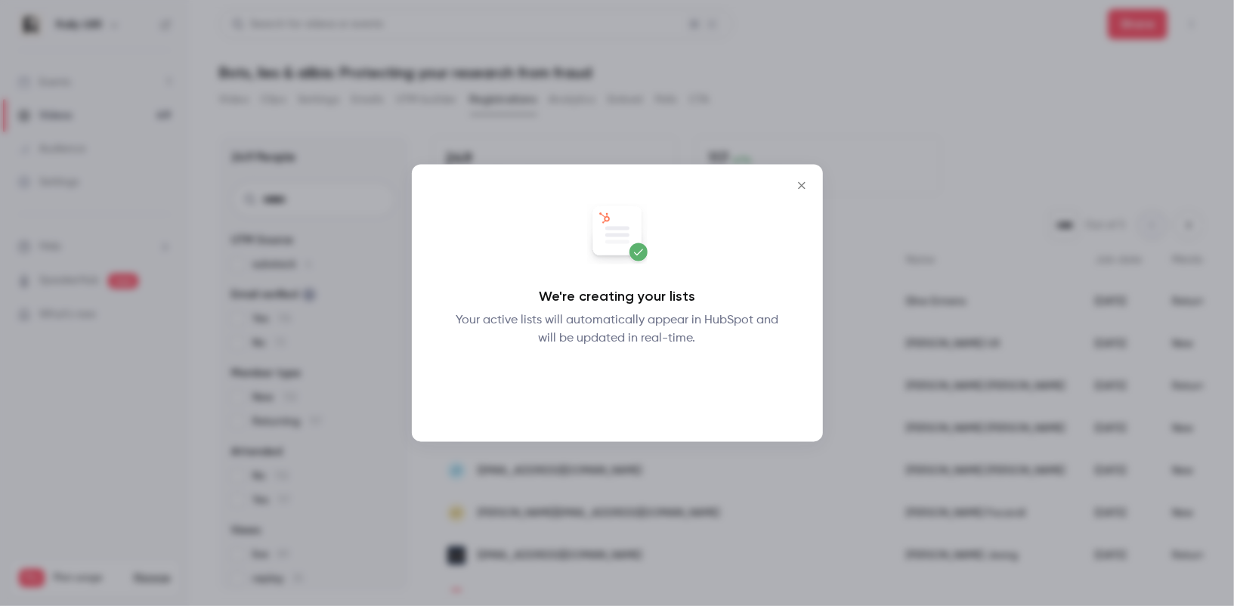
click at [615, 400] on button "Okay" at bounding box center [617, 388] width 55 height 30
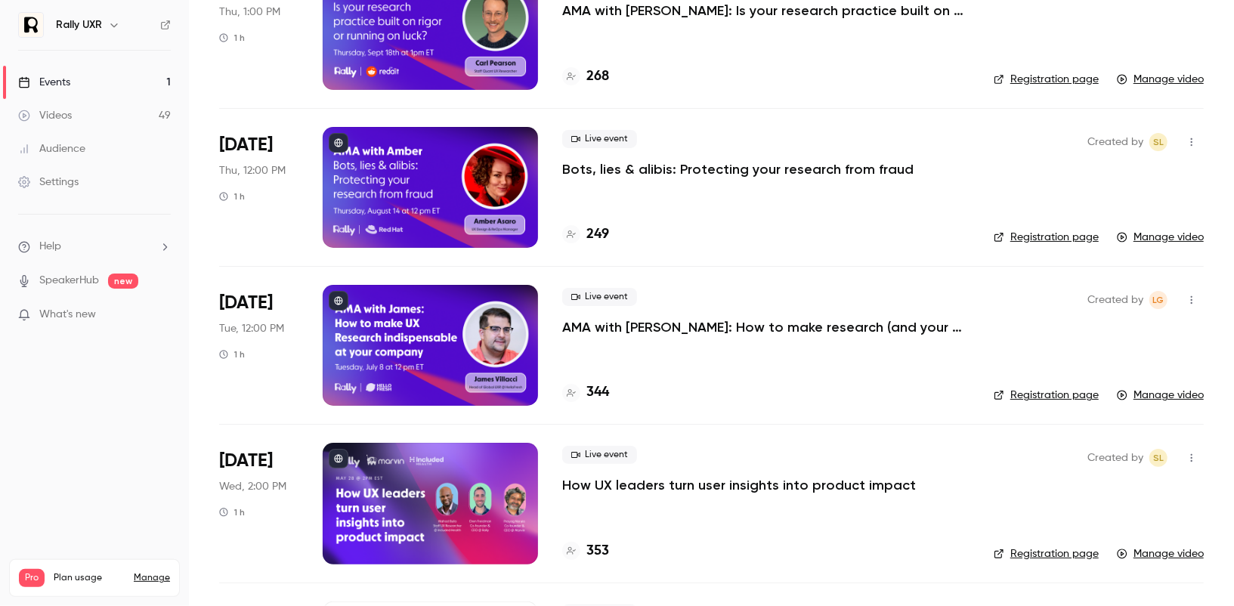
scroll to position [323, 0]
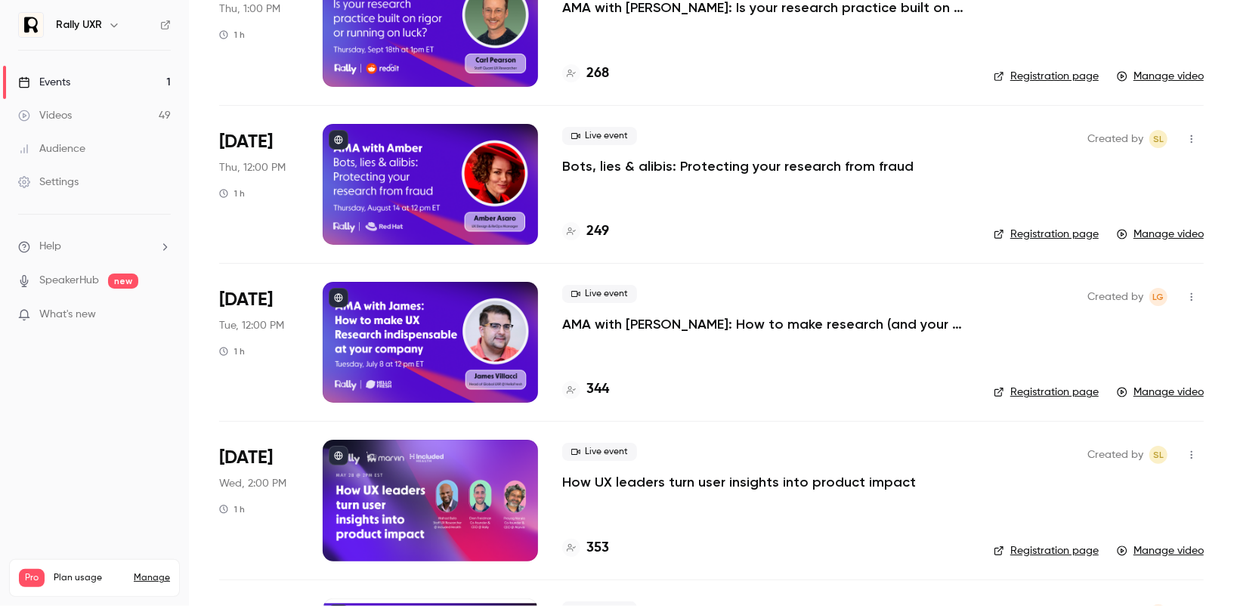
click at [615, 485] on p "How UX leaders turn user insights into product impact" at bounding box center [739, 482] width 354 height 18
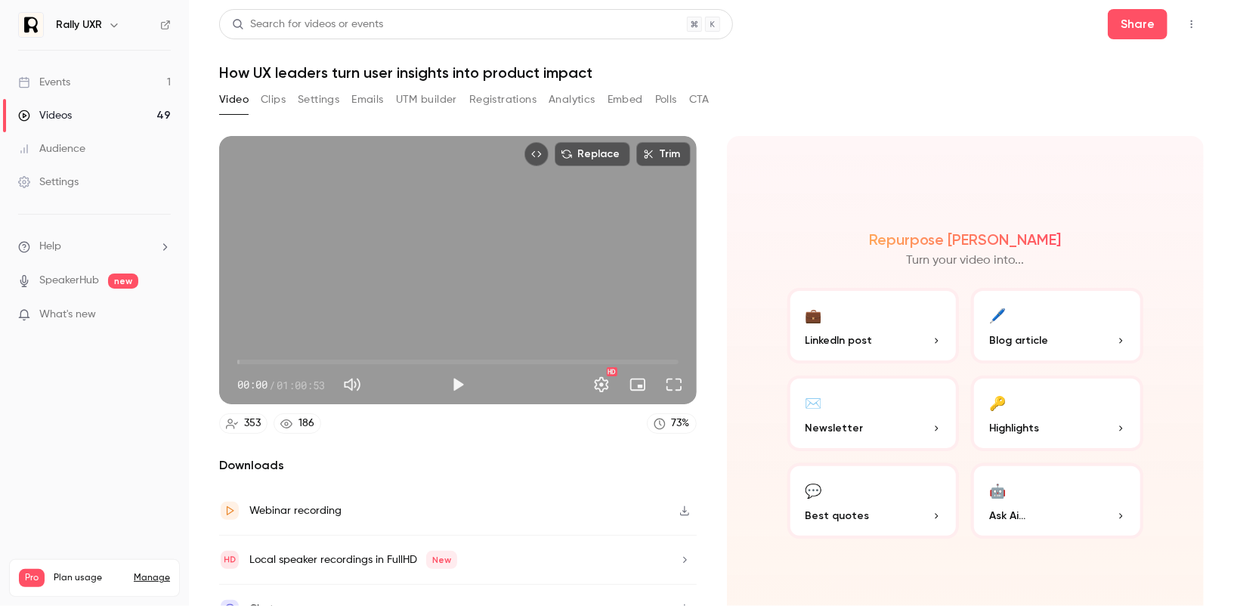
click at [505, 99] on button "Registrations" at bounding box center [502, 100] width 67 height 24
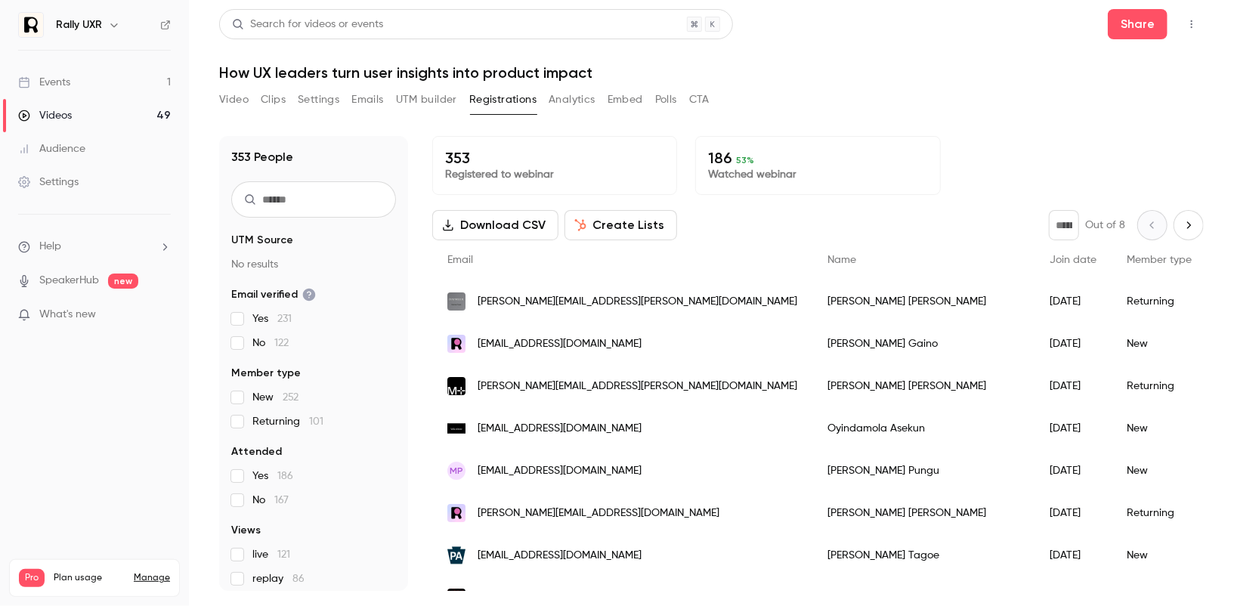
click at [599, 227] on button "Create Lists" at bounding box center [621, 225] width 113 height 30
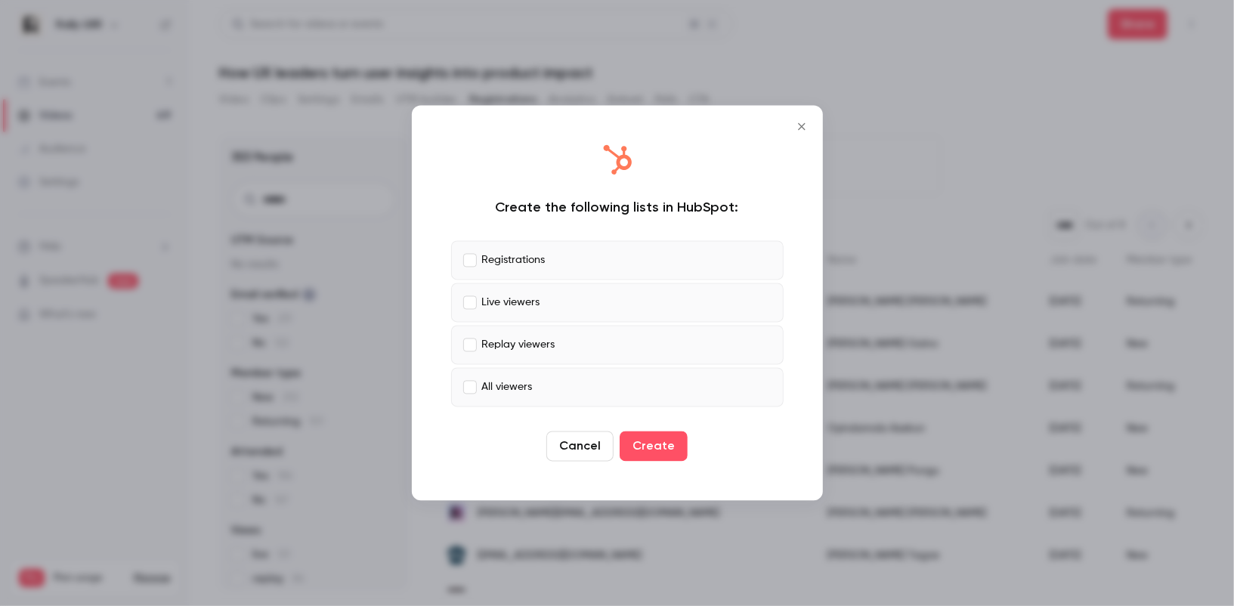
click at [479, 302] on label "Live viewers" at bounding box center [617, 302] width 333 height 39
click at [494, 333] on label "Replay viewers" at bounding box center [617, 345] width 333 height 39
click at [504, 386] on p "All viewers" at bounding box center [507, 387] width 51 height 16
click at [627, 432] on button "Create" at bounding box center [654, 447] width 68 height 30
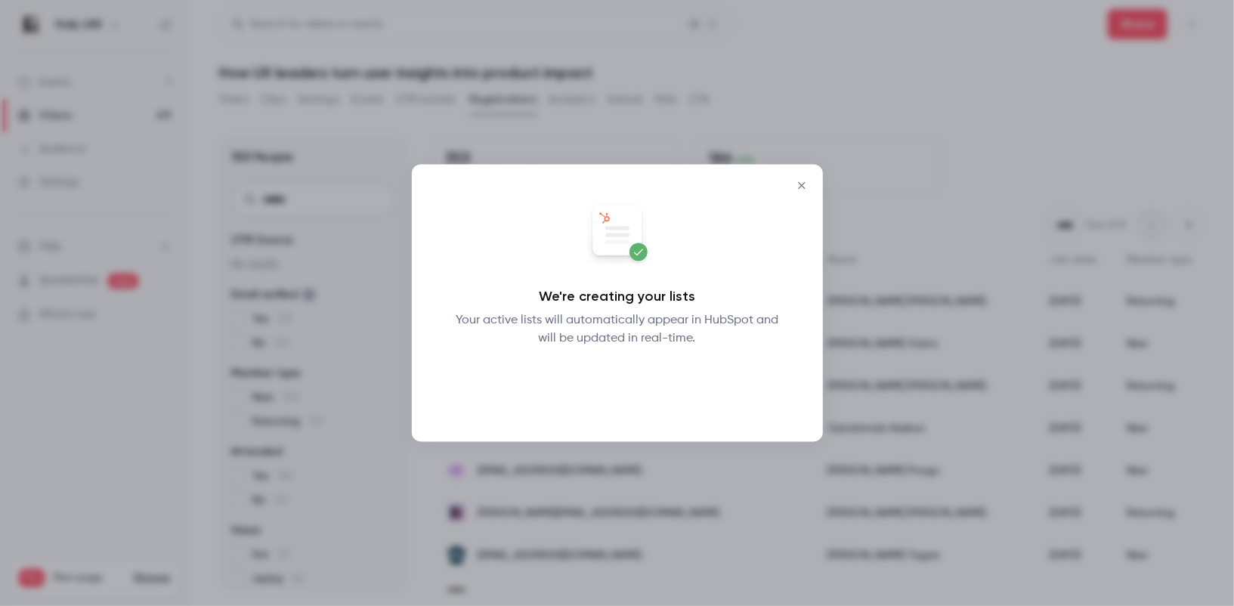
click at [614, 389] on button "Okay" at bounding box center [617, 388] width 55 height 30
